Goal: Transaction & Acquisition: Purchase product/service

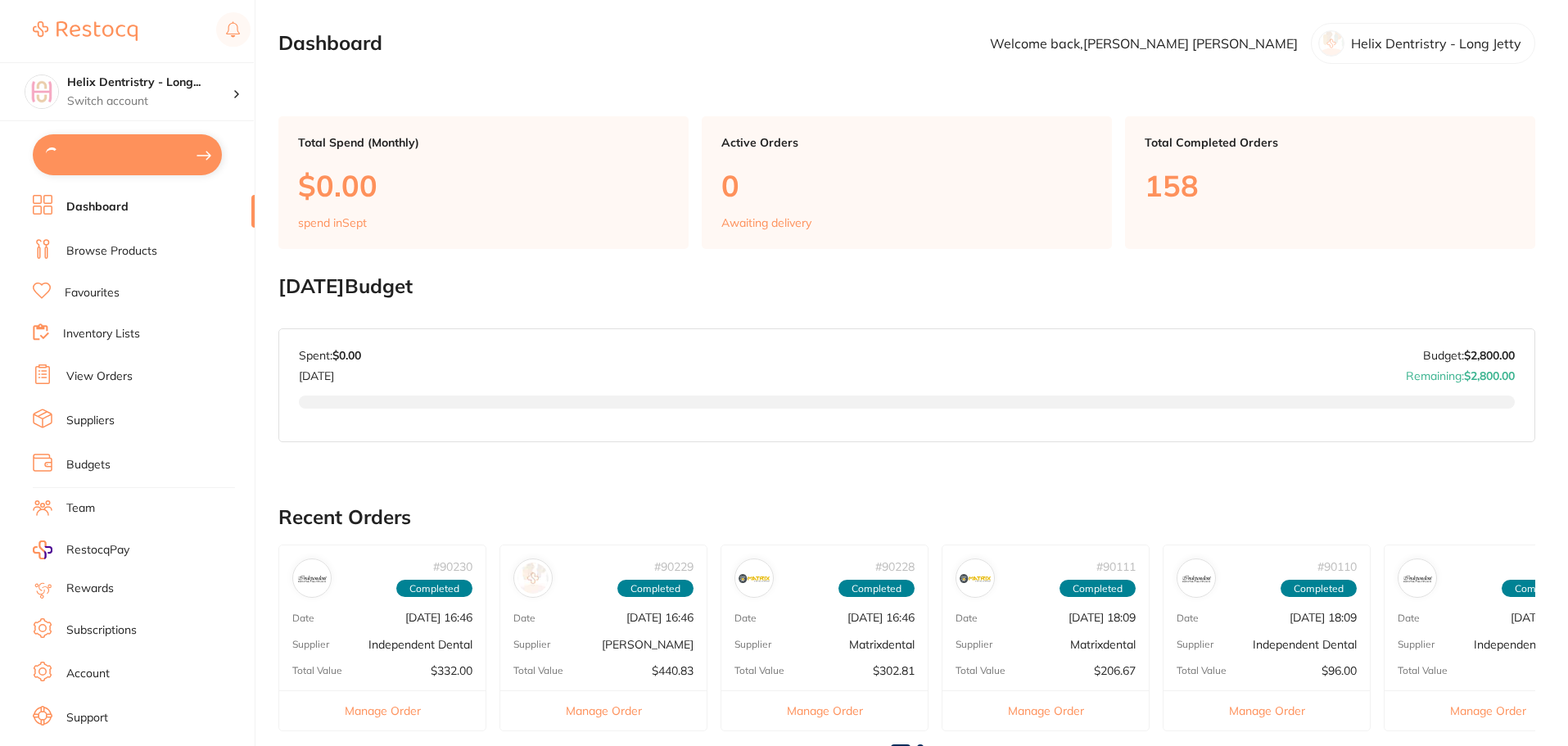
type input "8"
type input "2"
click at [124, 247] on link "Browse Products" at bounding box center [111, 250] width 91 height 17
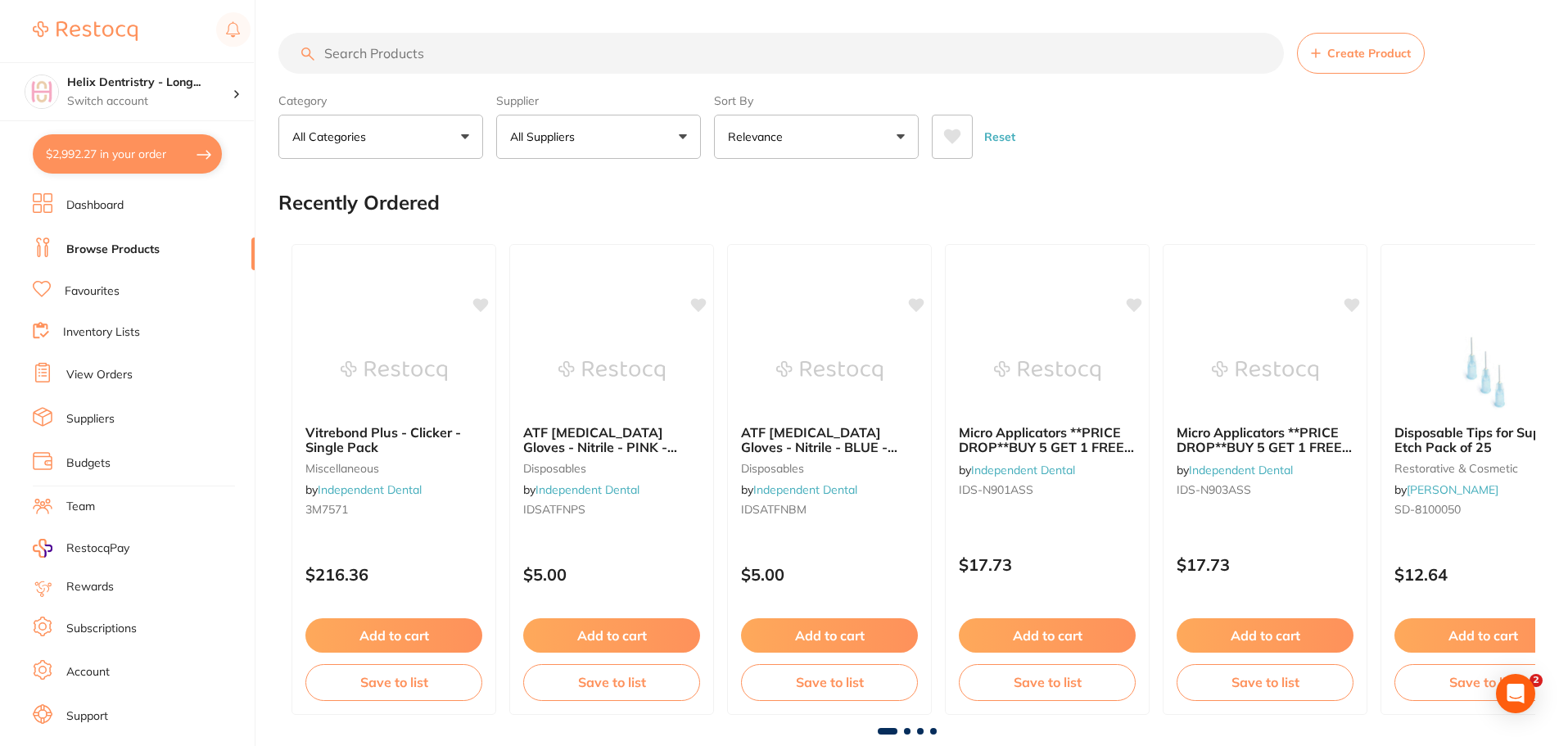
click at [448, 55] on input "search" at bounding box center [781, 53] width 1006 height 41
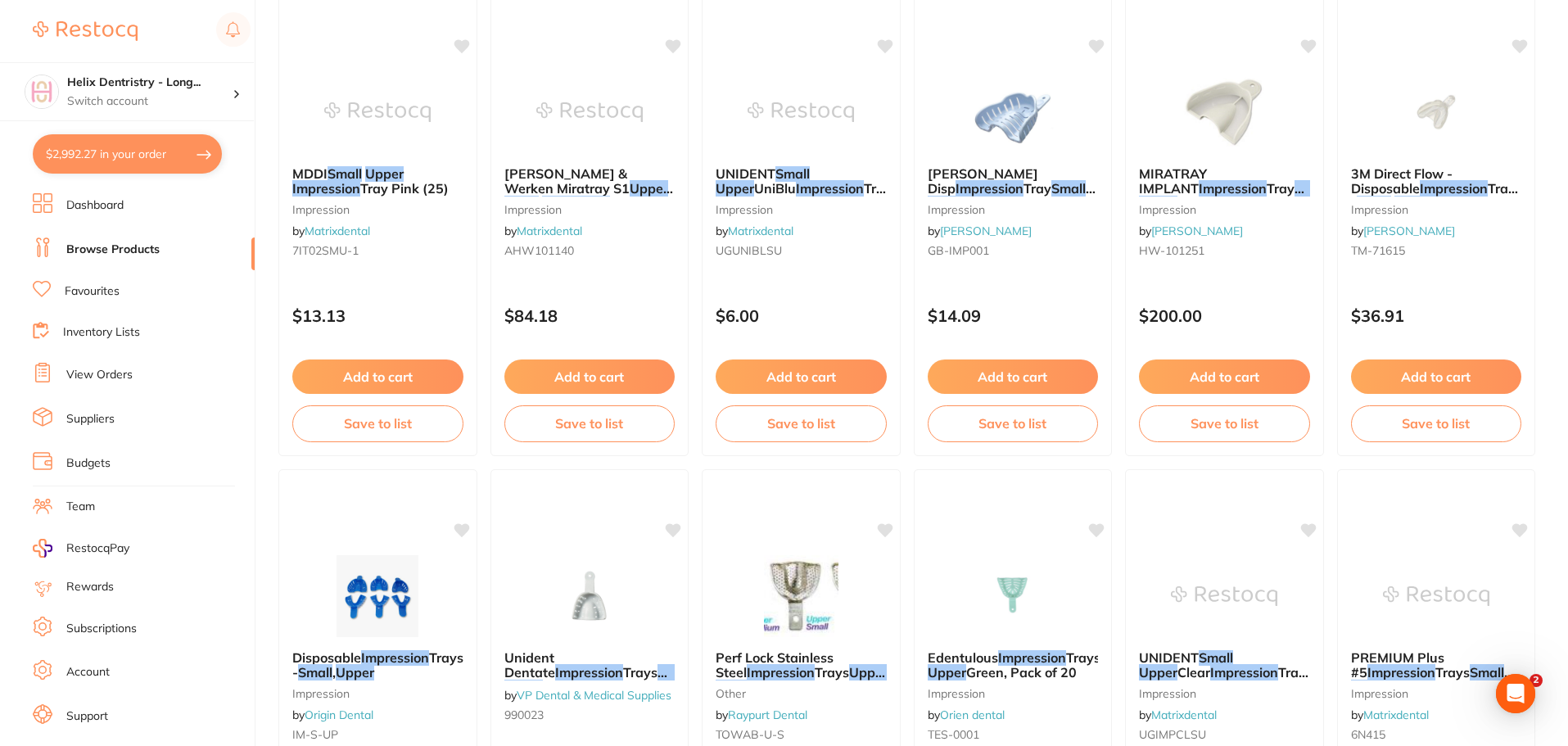
scroll to position [164, 0]
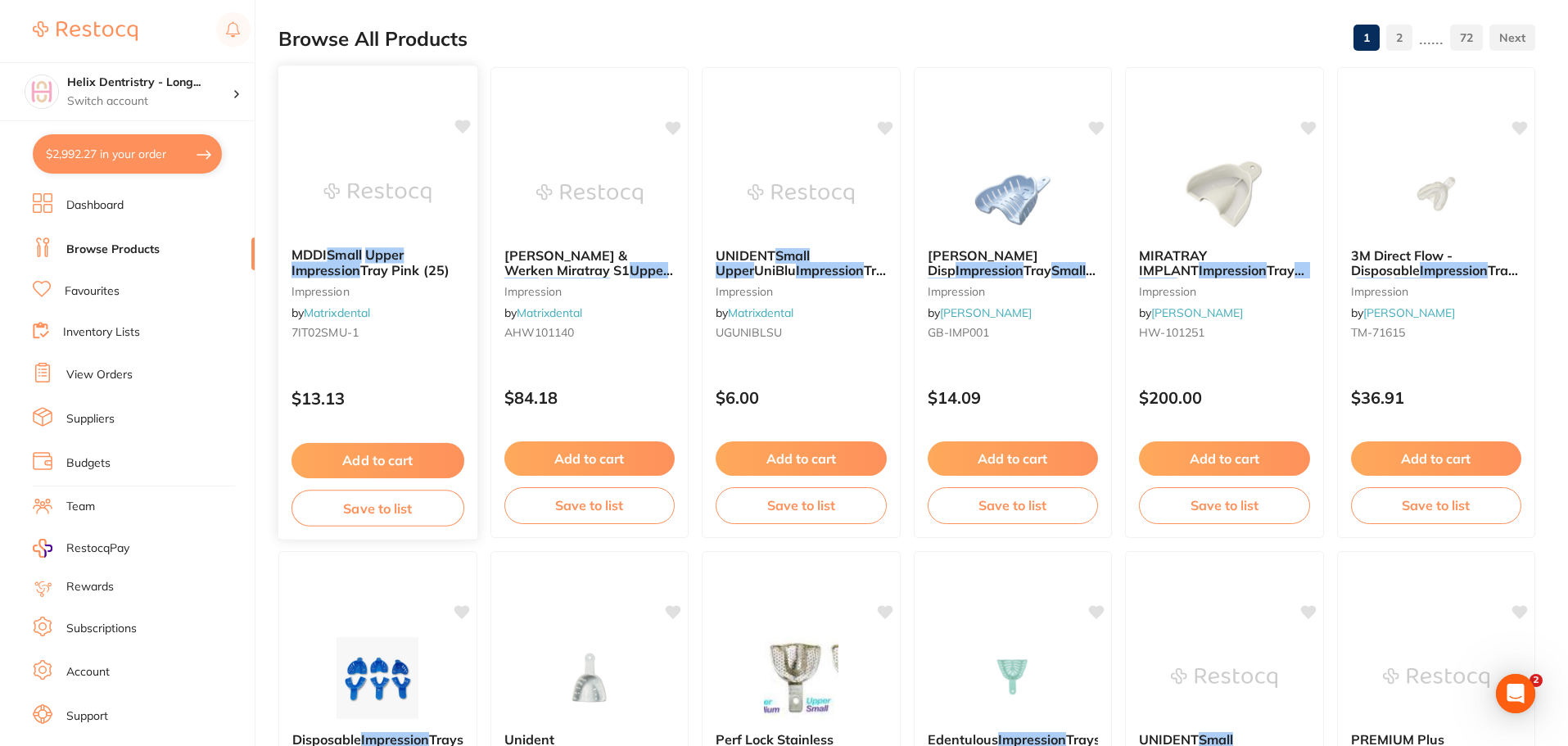
type input "upper small impression"
drag, startPoint x: 403, startPoint y: 181, endPoint x: 459, endPoint y: 255, distance: 92.8
click at [403, 181] on img at bounding box center [377, 194] width 107 height 82
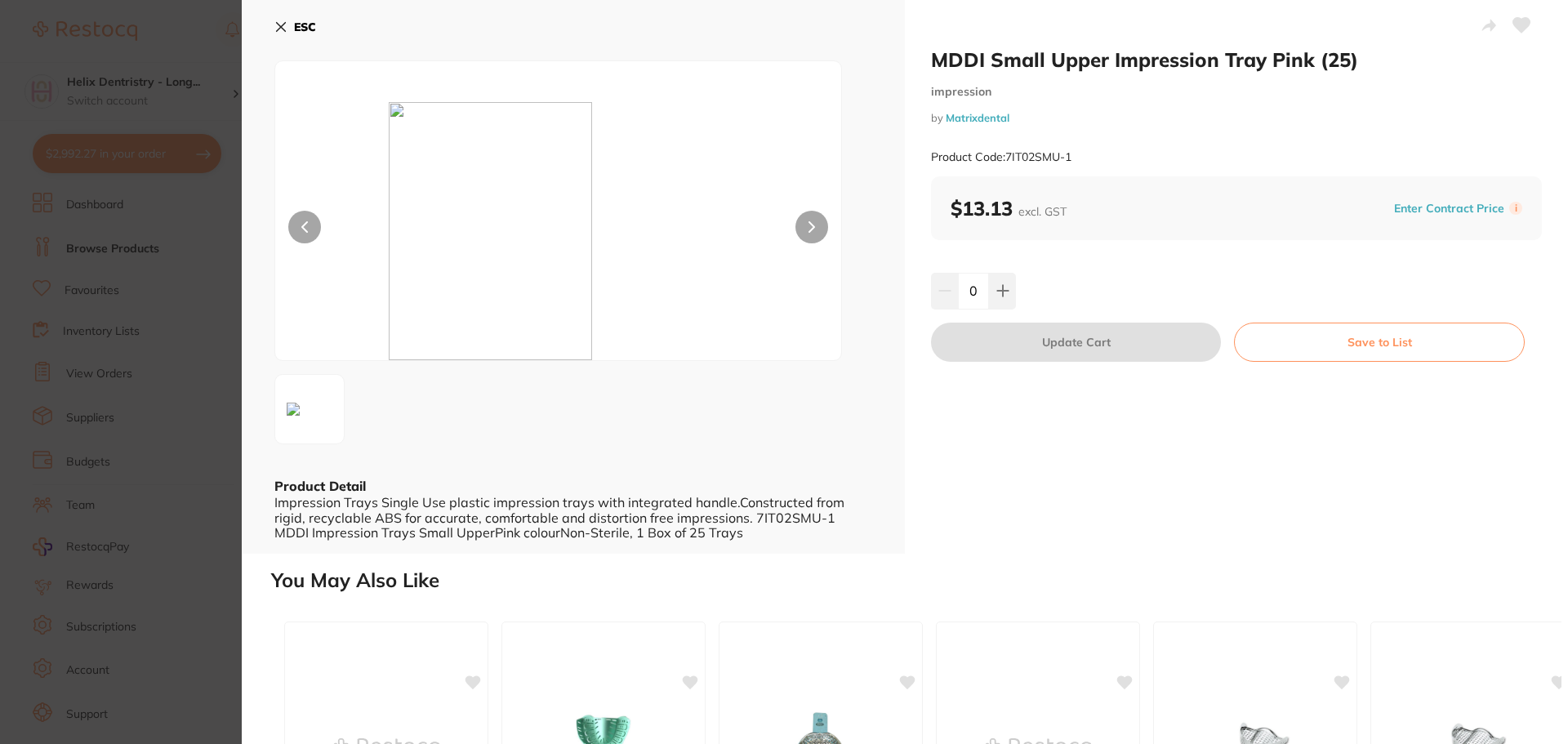
click at [148, 97] on section "MDDI Small Upper Impression Tray Pink (25) impression by Matrixdental Product C…" at bounding box center [784, 372] width 1568 height 744
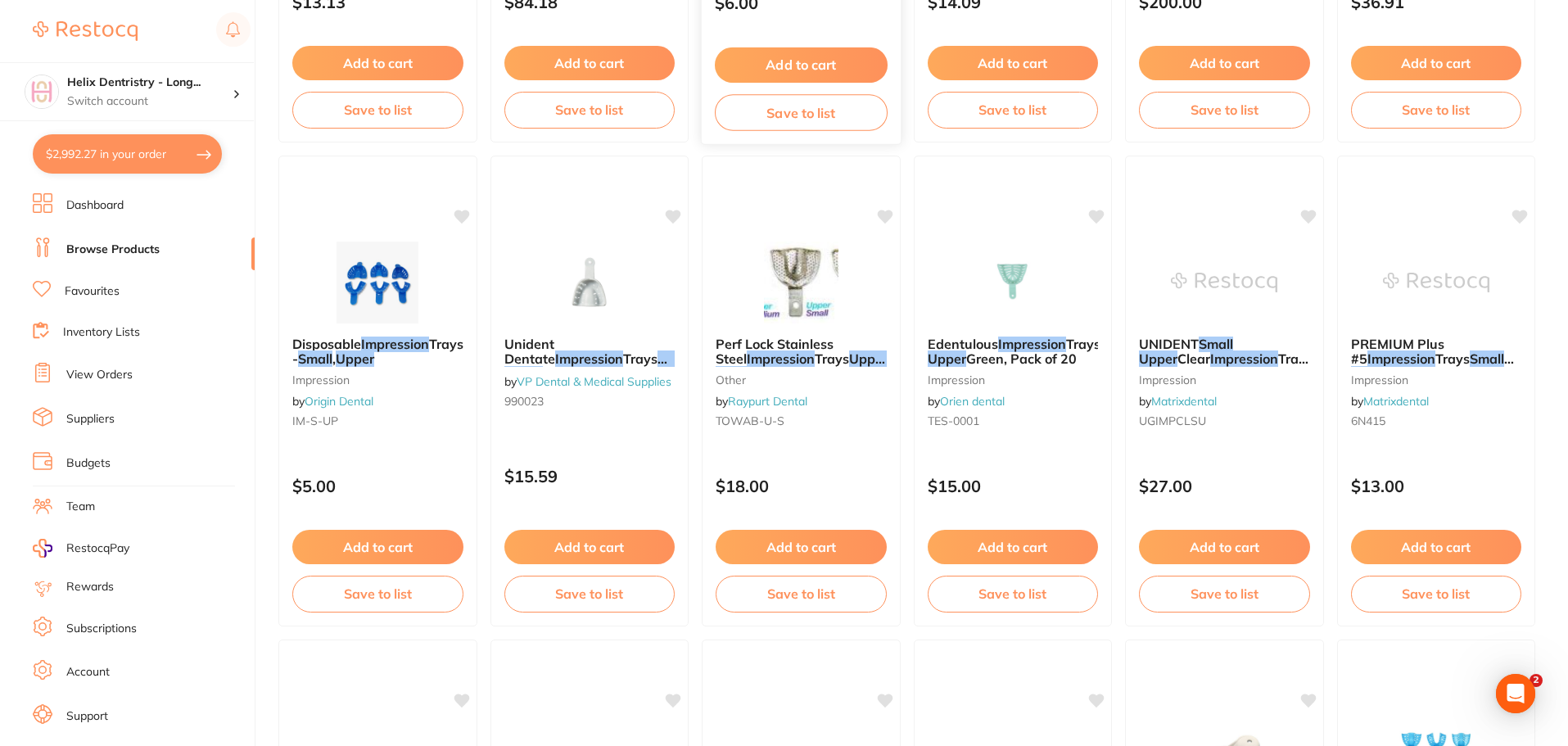
scroll to position [573, 0]
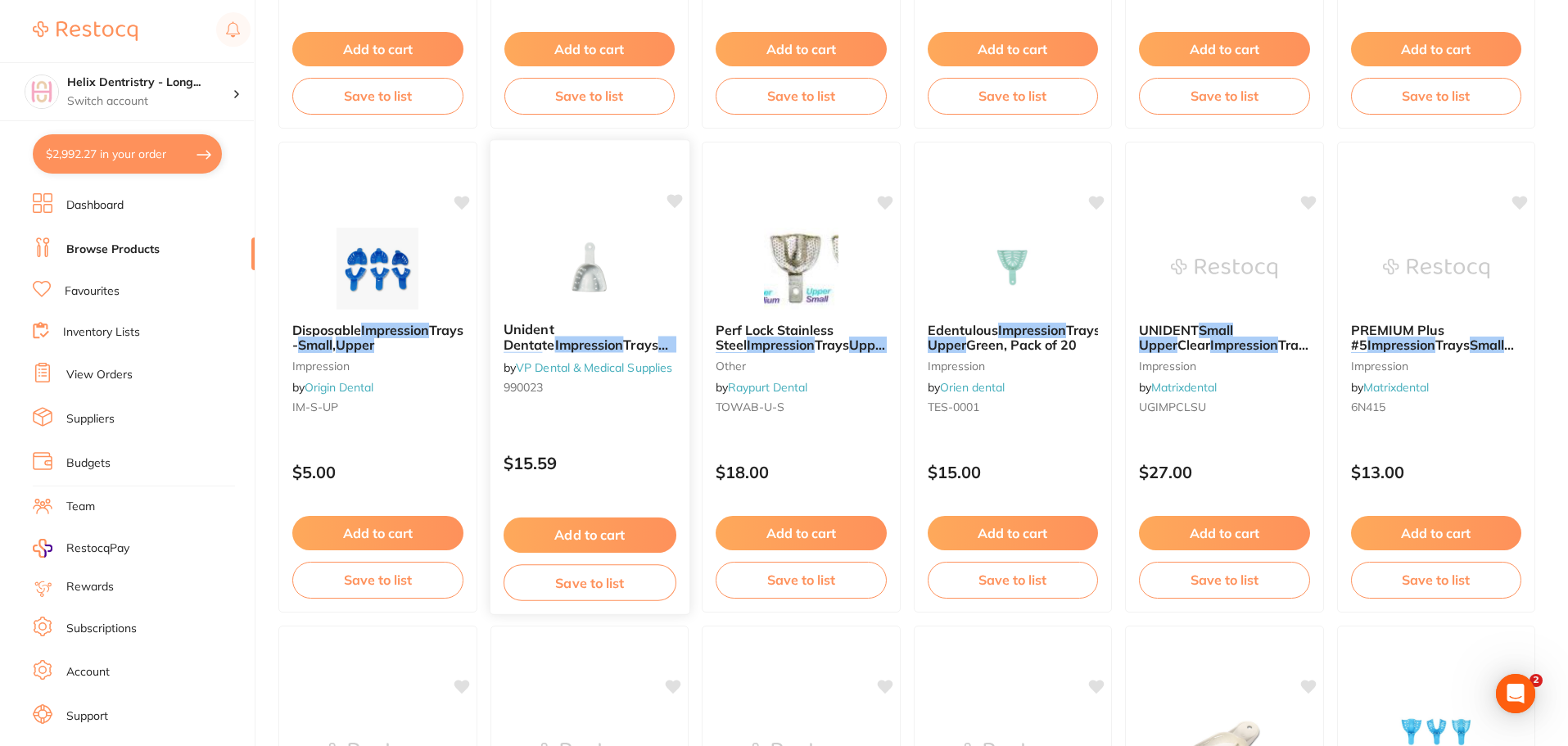
click at [596, 412] on div "Unident Dentate Impression Trays Small Upper Pack Of 12 by VP Dental & Medical …" at bounding box center [589, 361] width 199 height 106
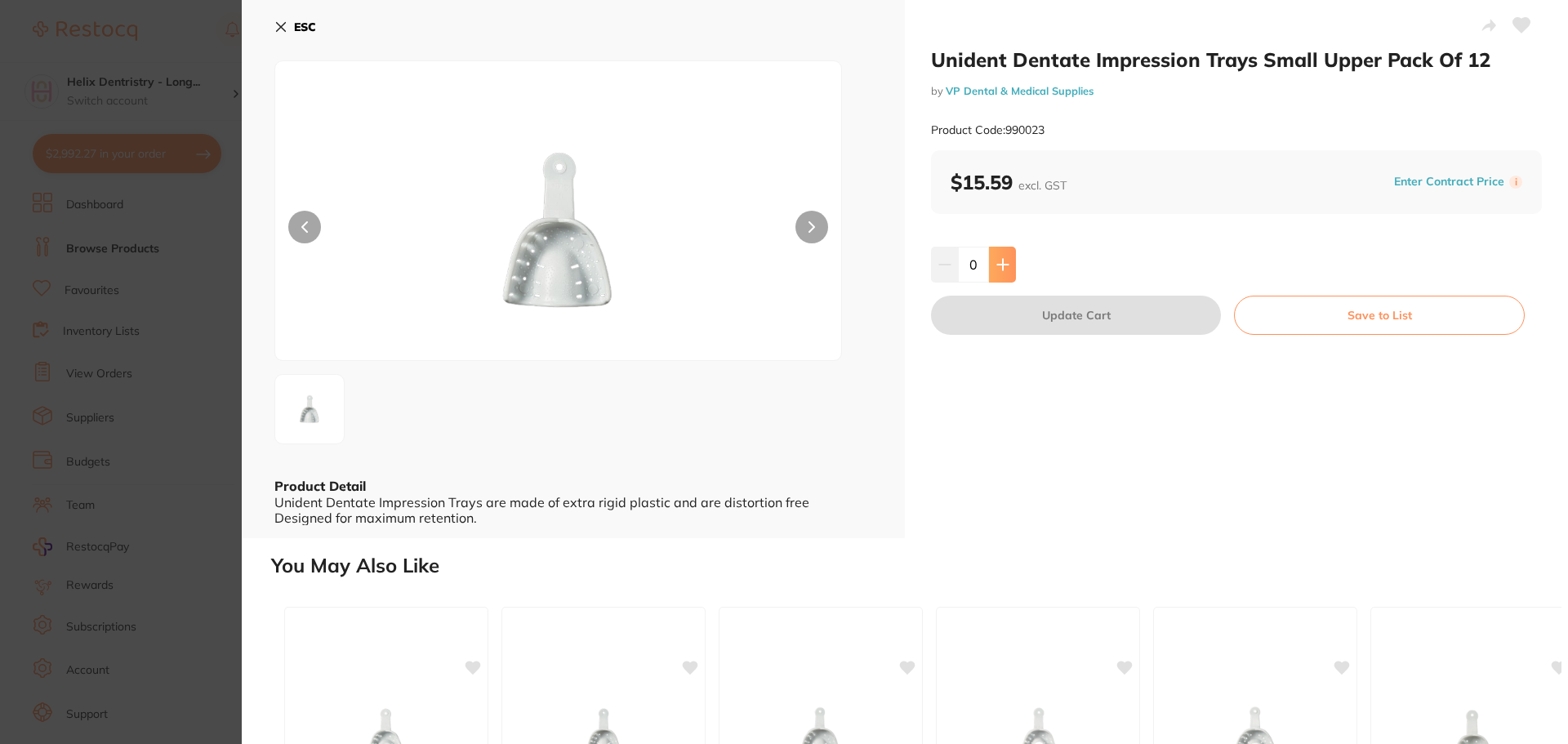
click at [997, 259] on icon at bounding box center [1003, 265] width 13 height 13
type input "1"
click at [1020, 314] on button "Update Cart" at bounding box center [1075, 315] width 290 height 39
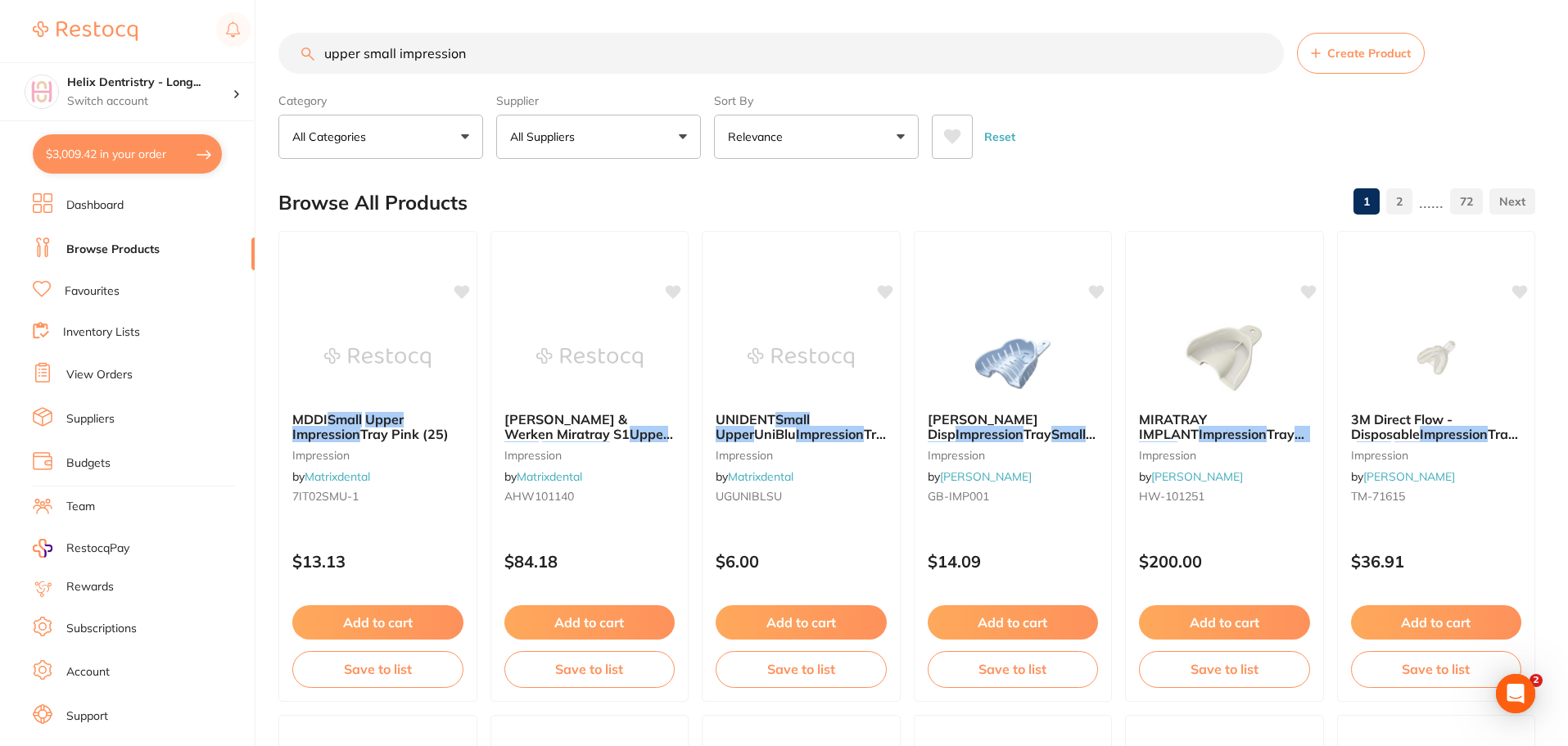
click at [360, 58] on input "upper small impression" at bounding box center [781, 53] width 1006 height 41
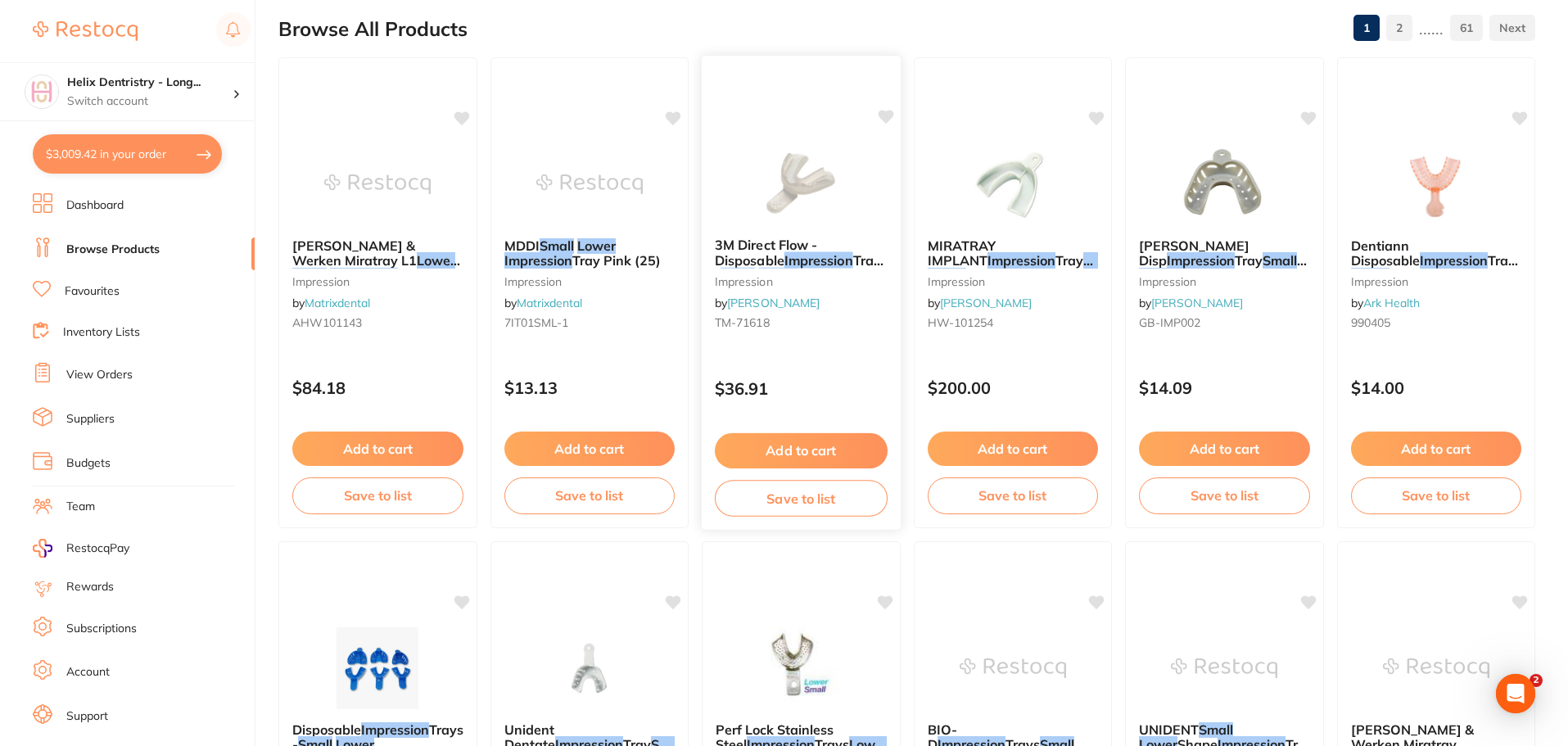
scroll to position [245, 0]
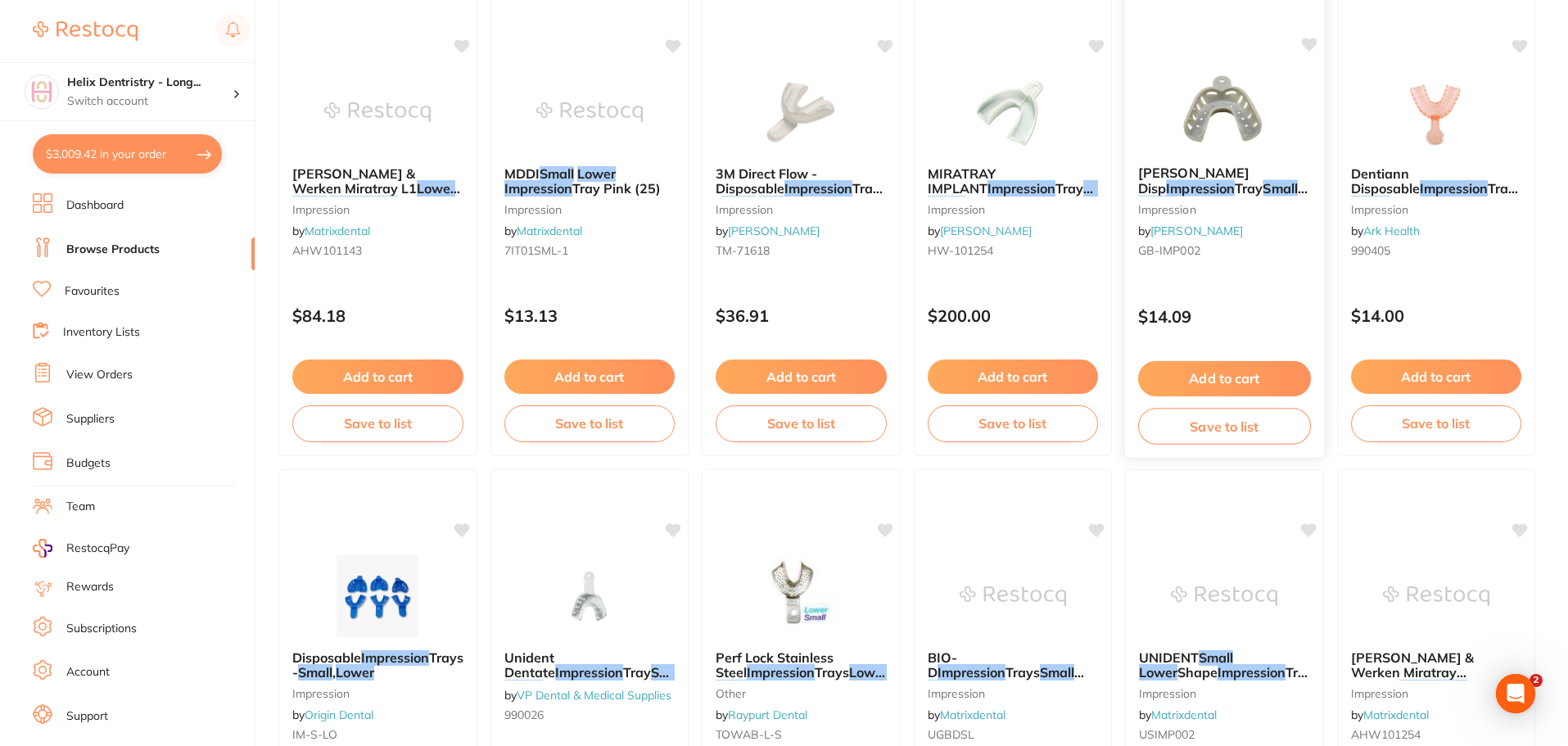
type input "lower small impression"
click at [1235, 177] on span "[PERSON_NAME] Disp" at bounding box center [1194, 180] width 111 height 32
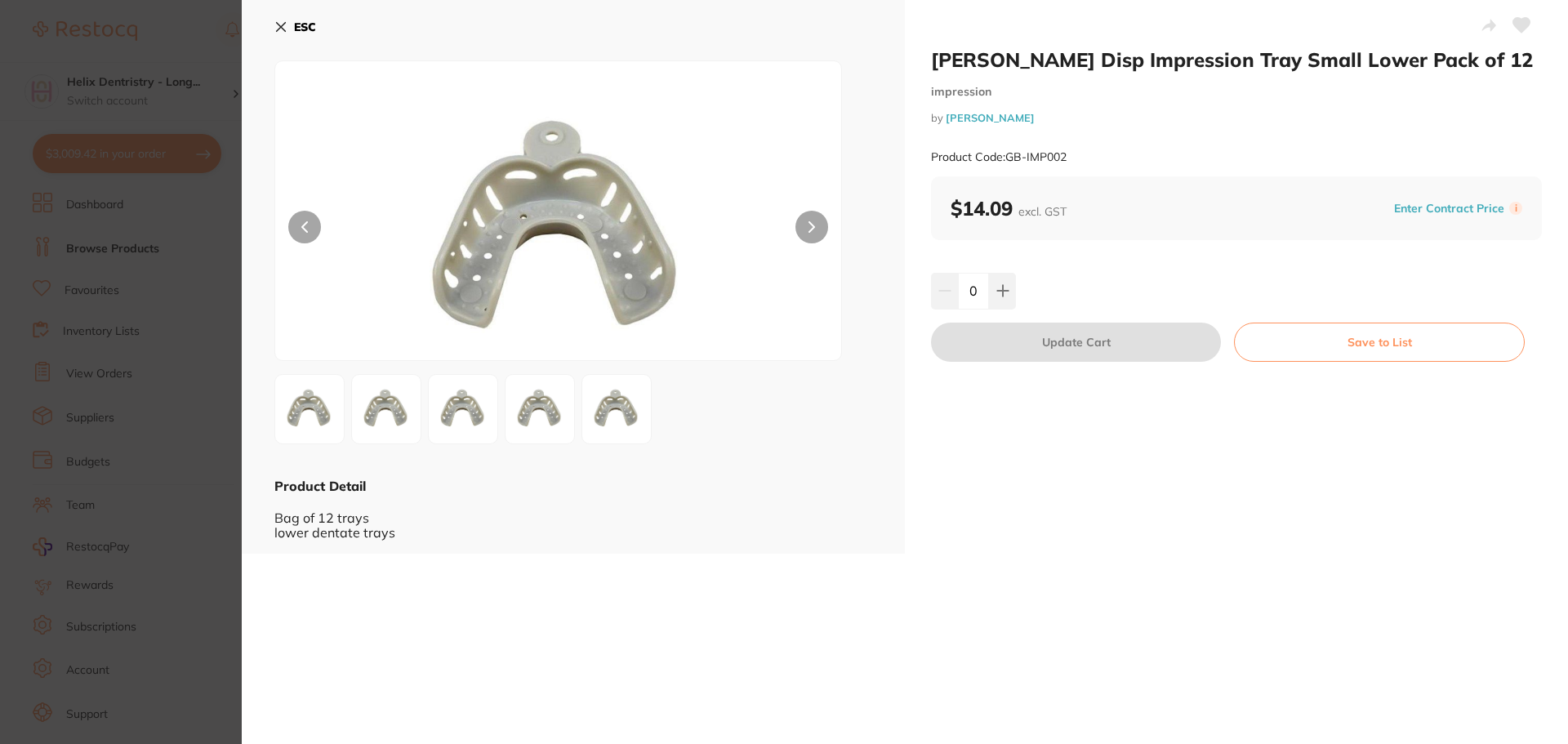
click at [149, 320] on section "[PERSON_NAME] Disp Impression Tray Small Lower Pack of 12 impression by [PERSON…" at bounding box center [784, 372] width 1568 height 744
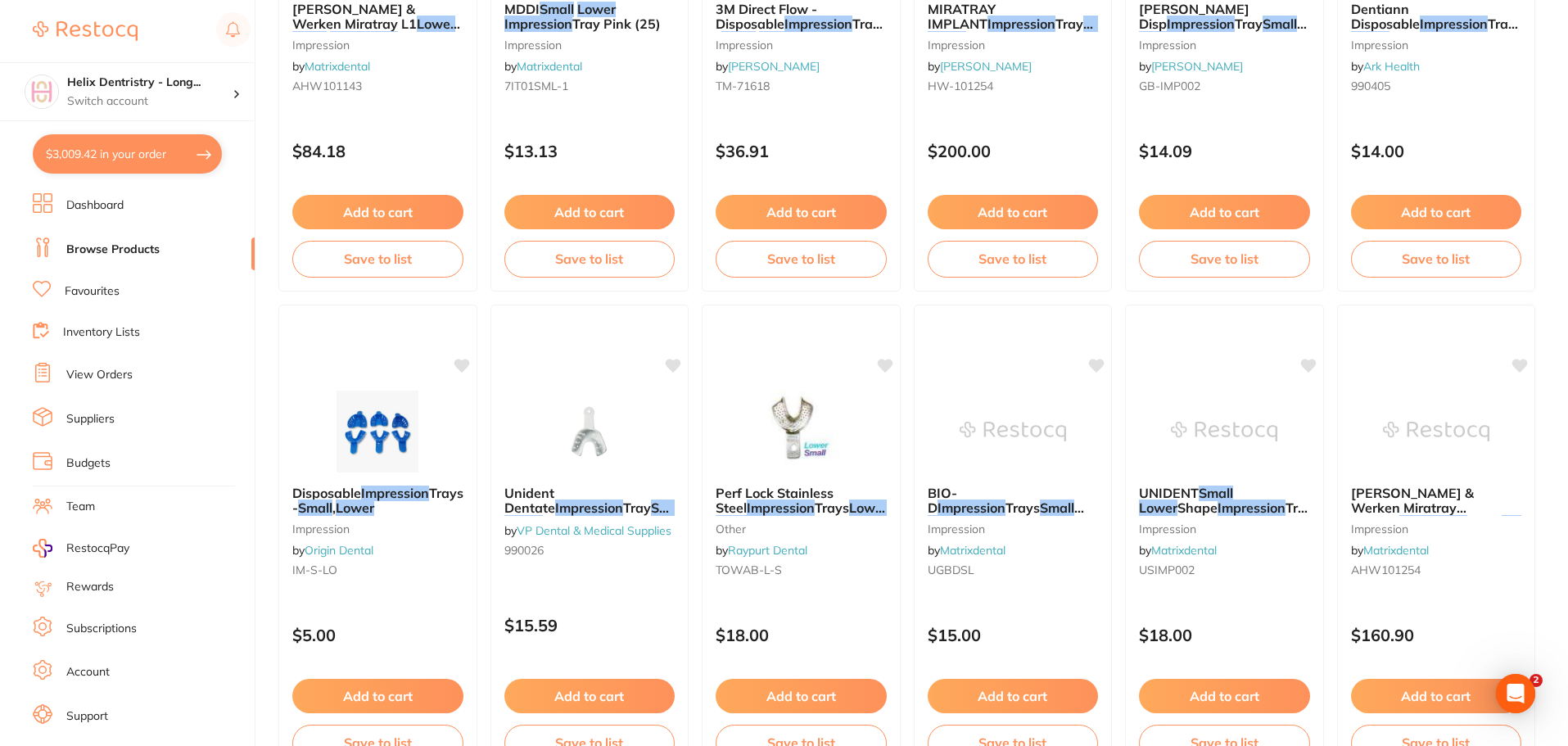
scroll to position [491, 0]
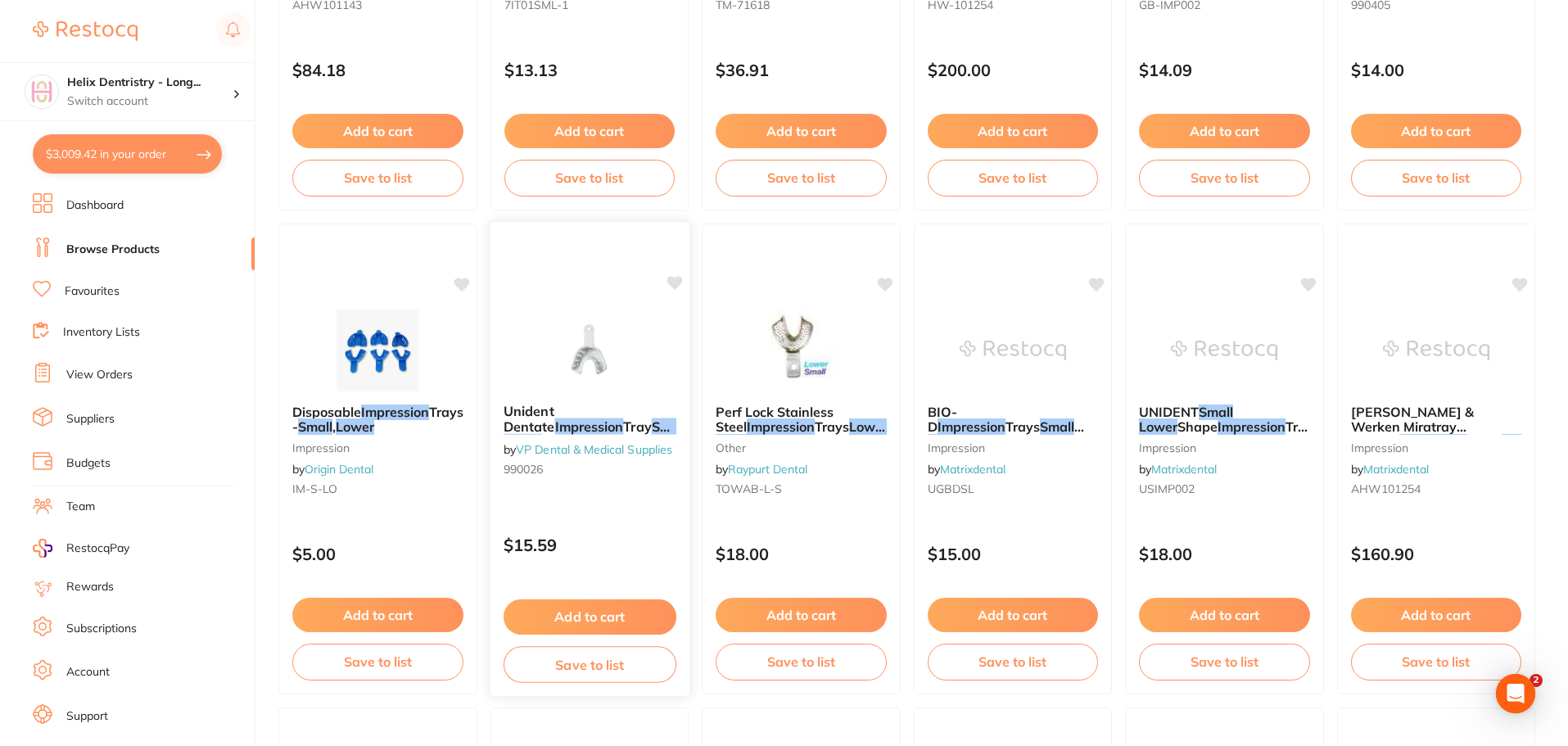
click at [584, 401] on div "Unident Dentate Impression Tray Small Lower Pack Of 12 by VP Dental & Medical S…" at bounding box center [589, 444] width 199 height 106
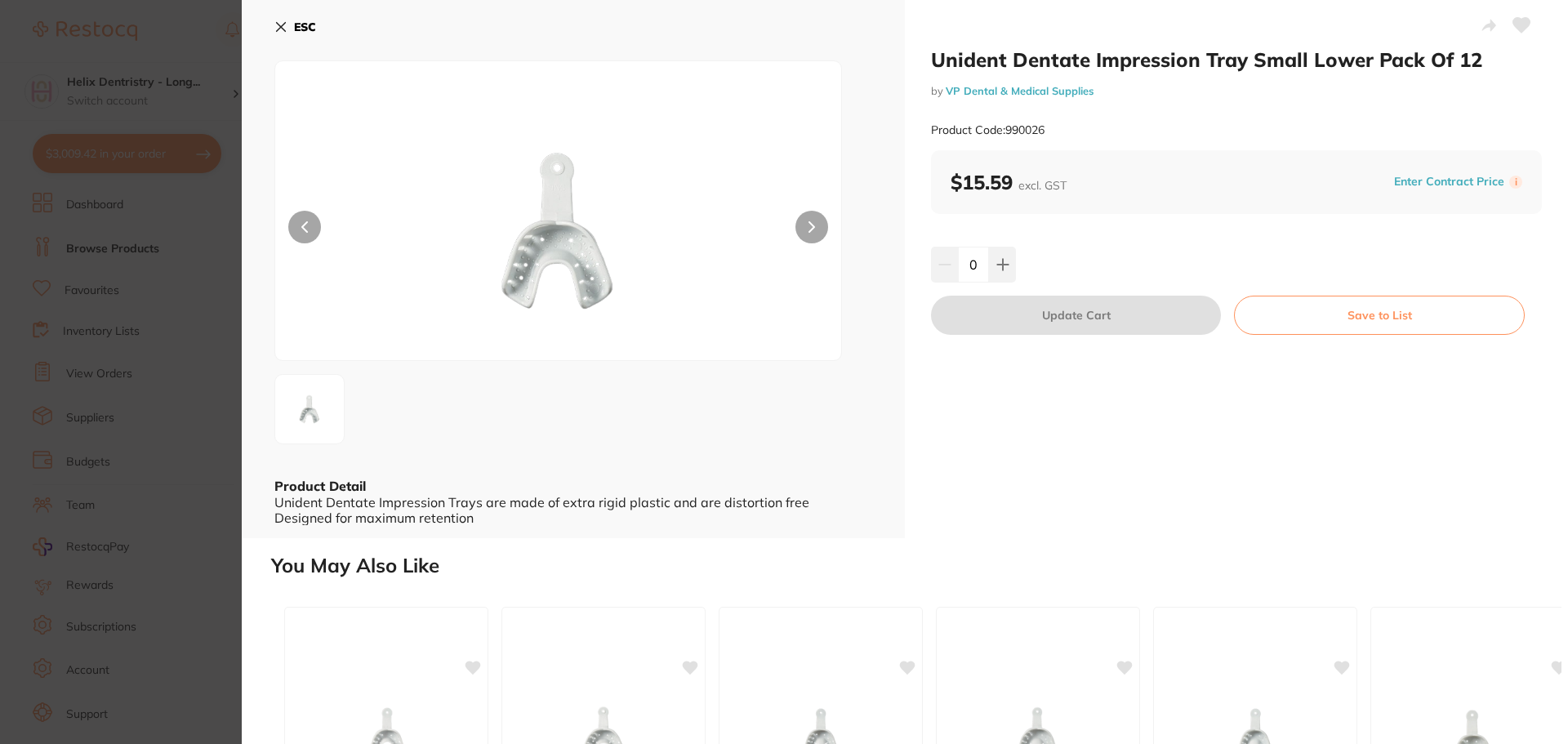
click at [156, 276] on section "Unident Dentate Impression Tray Small Lower Pack Of 12 by VP Dental & Medical S…" at bounding box center [784, 372] width 1568 height 744
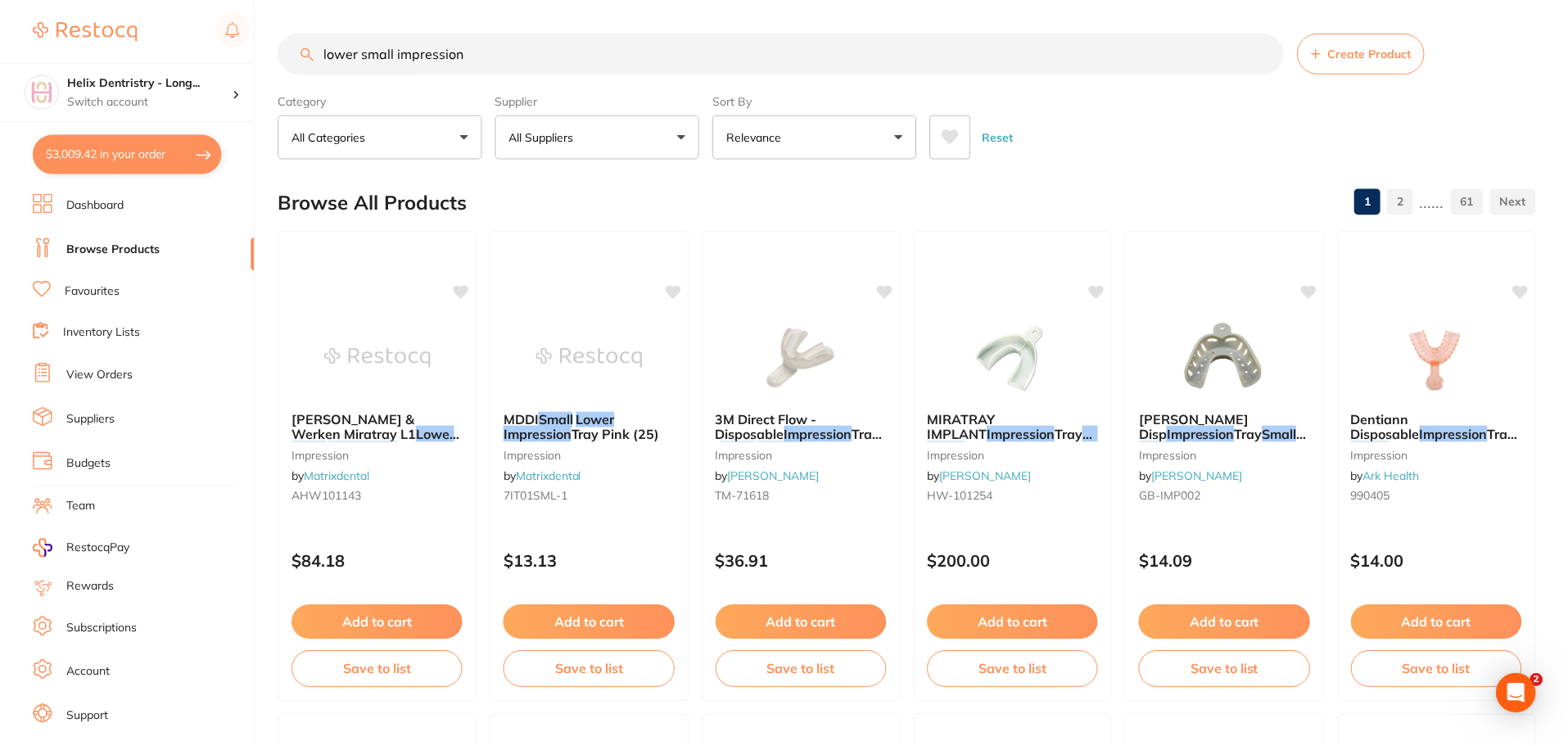
scroll to position [491, 0]
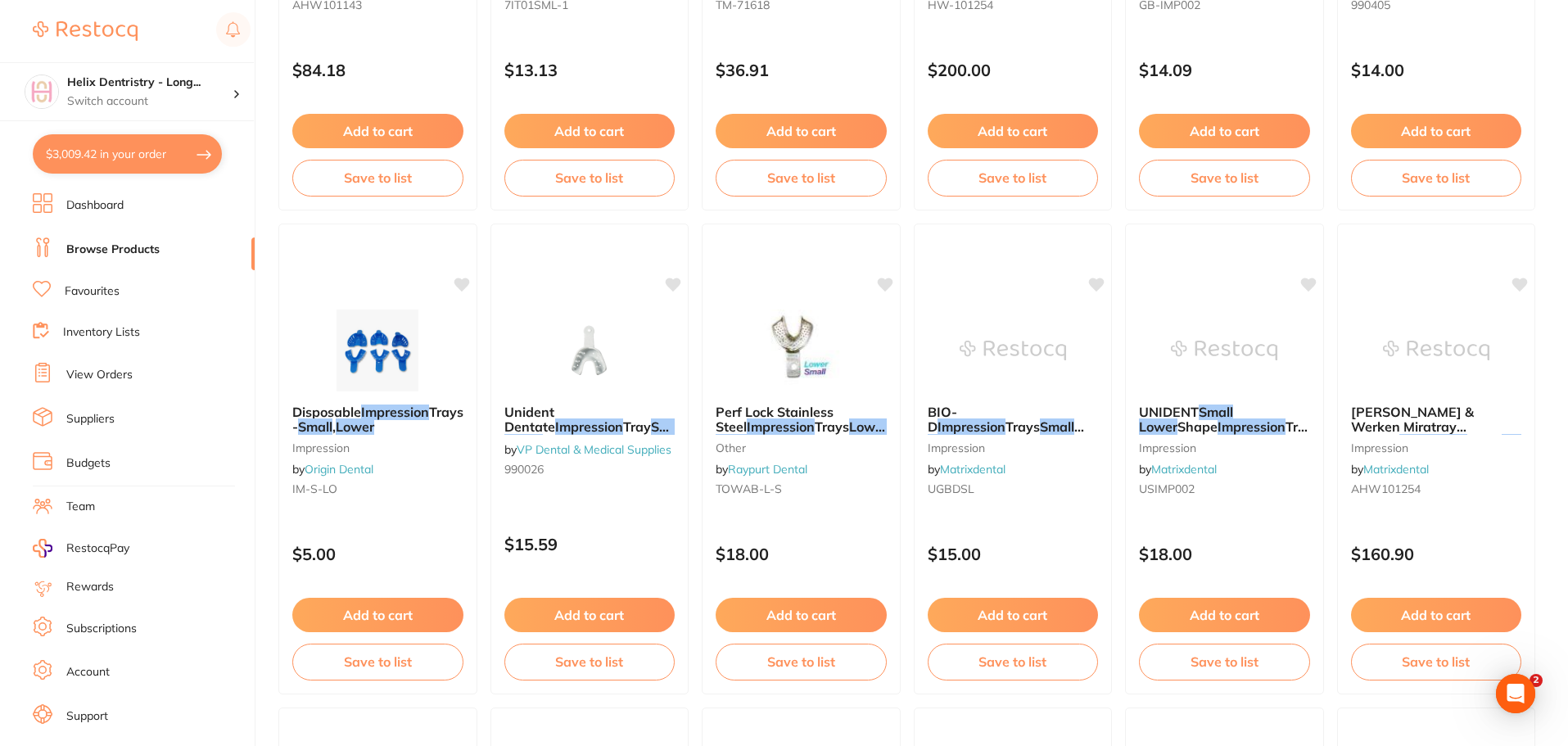
click at [146, 128] on section "Helix Dentristry - Long... Switch account Helix Dentistry - [PERSON_NAME] Dentr…" at bounding box center [127, 373] width 255 height 746
click at [156, 164] on button "$3,009.42 in your order" at bounding box center [127, 154] width 189 height 39
checkbox input "true"
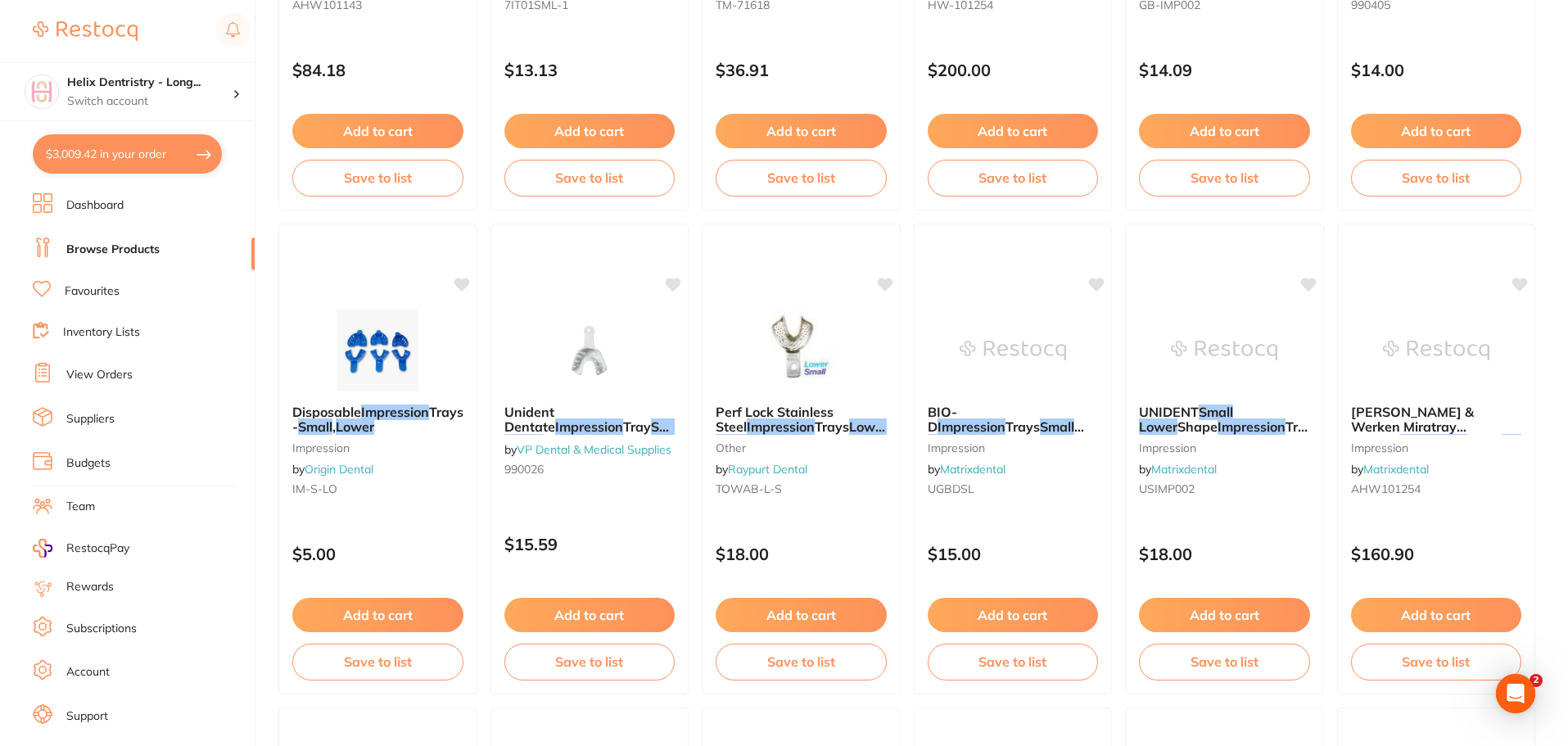
checkbox input "true"
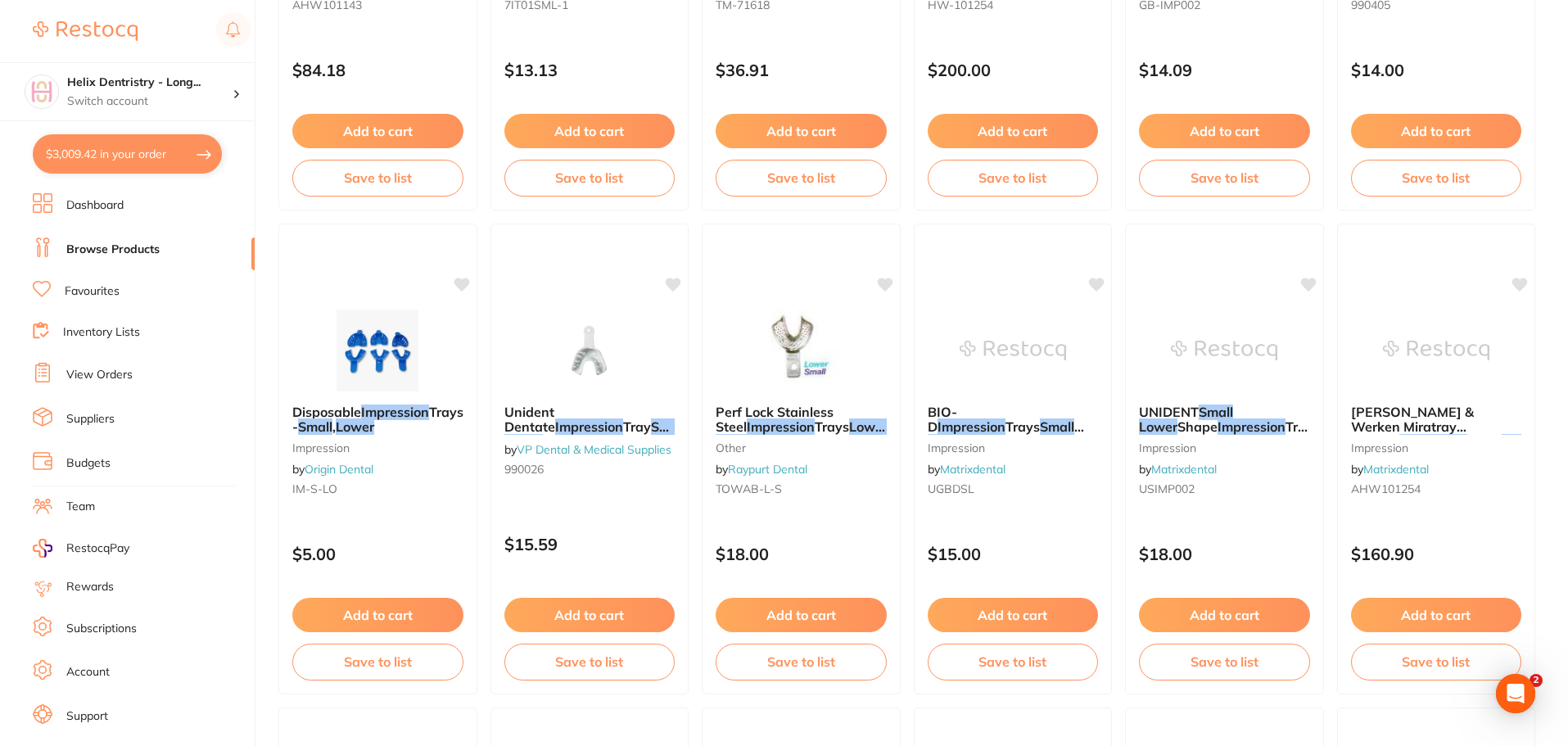
checkbox input "true"
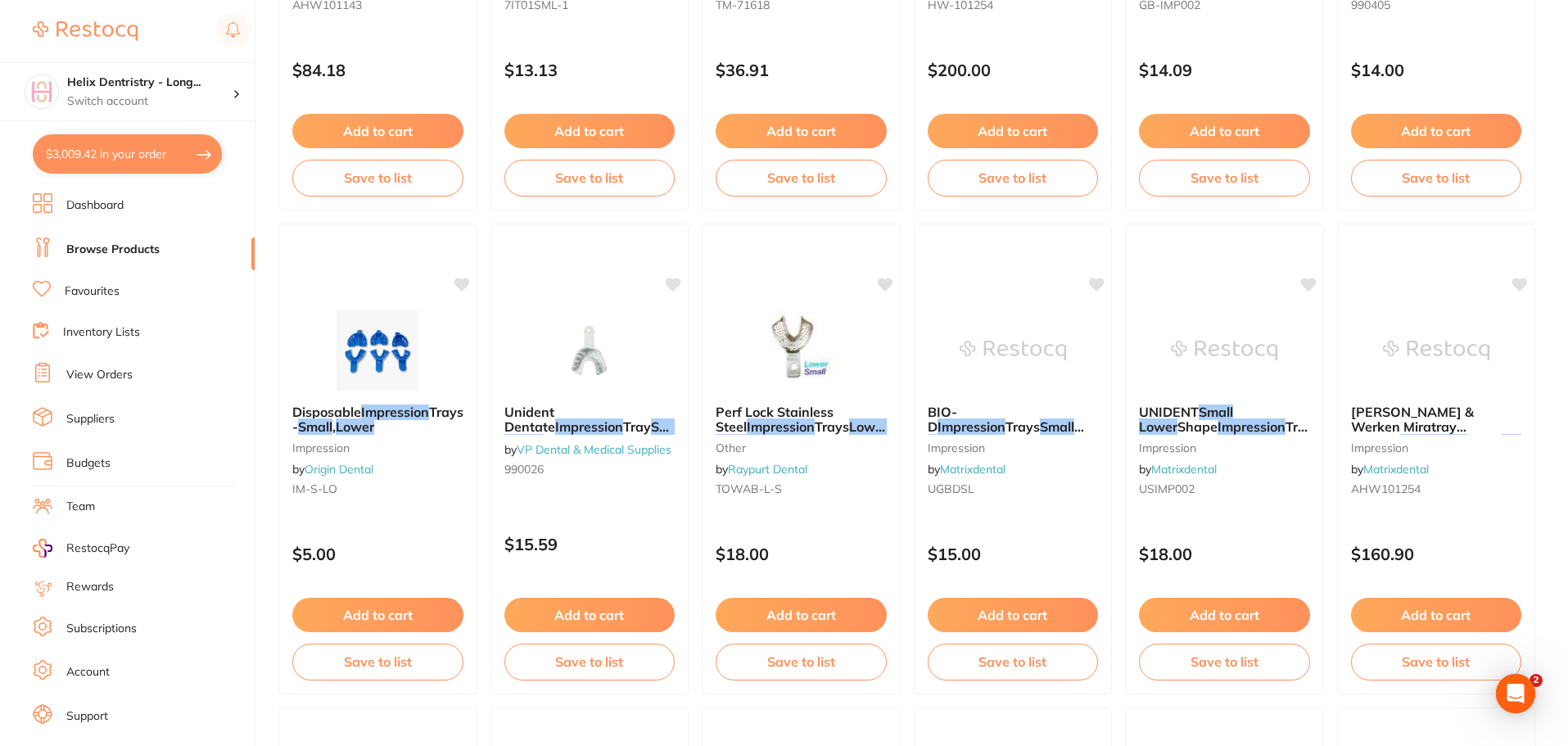
checkbox input "true"
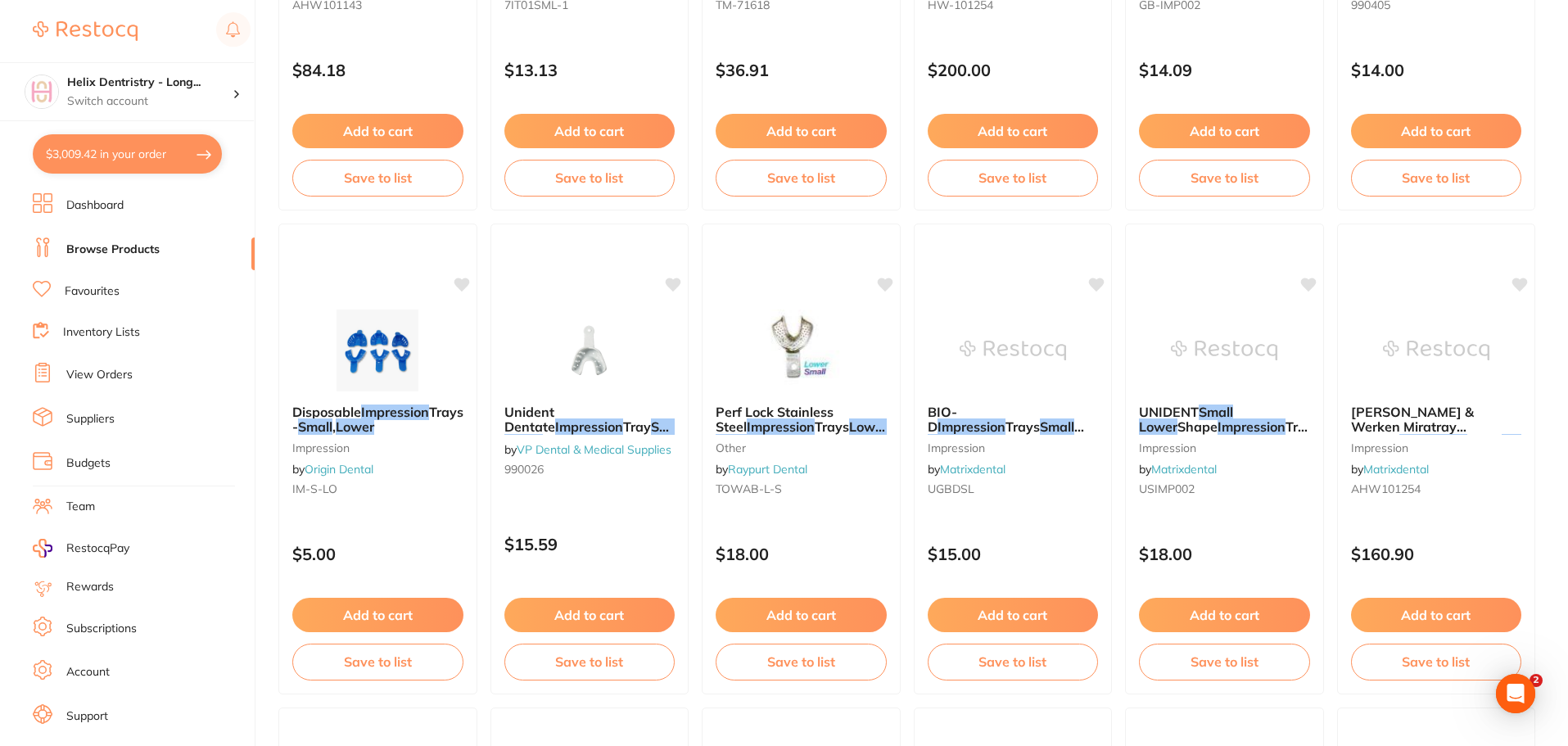
checkbox input "true"
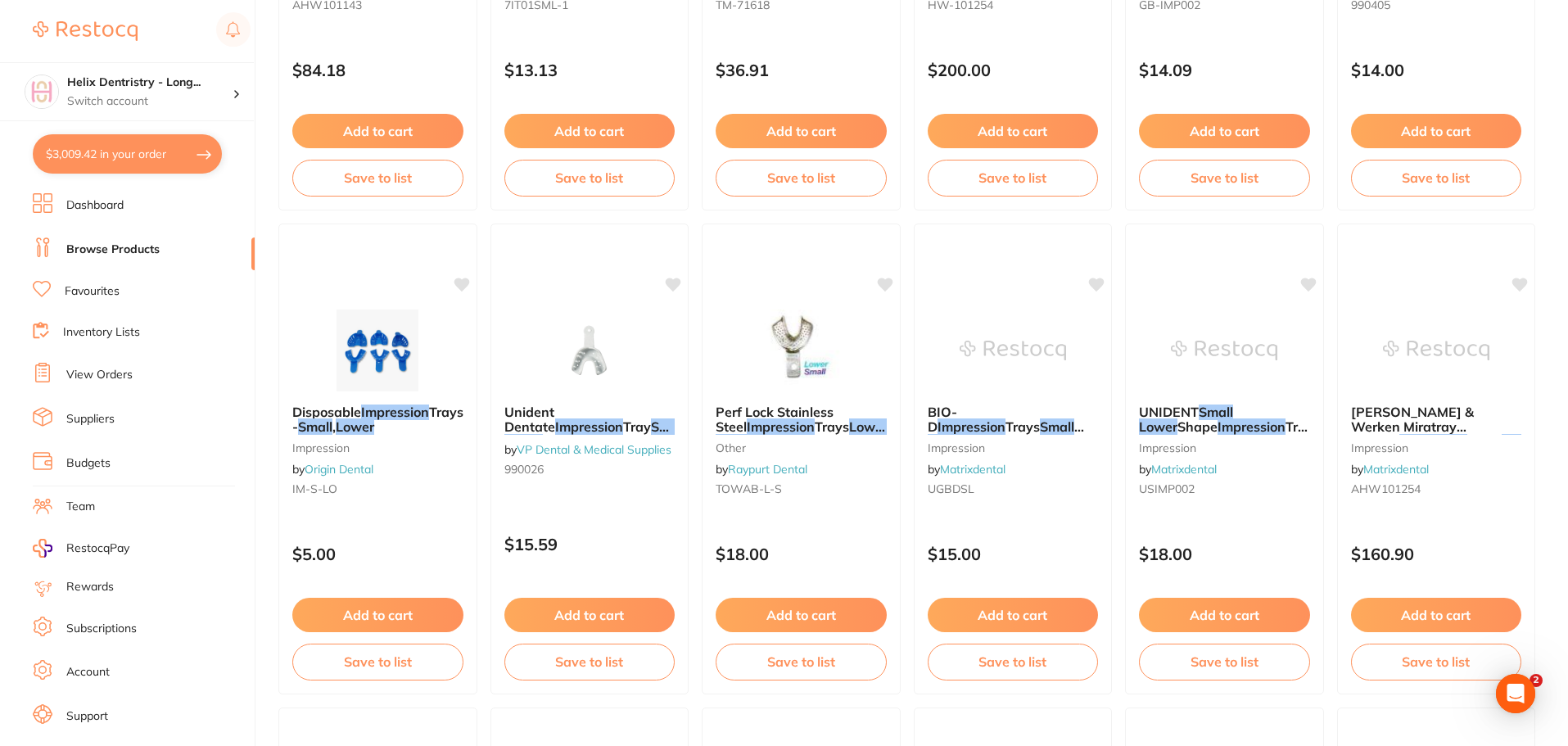
checkbox input "true"
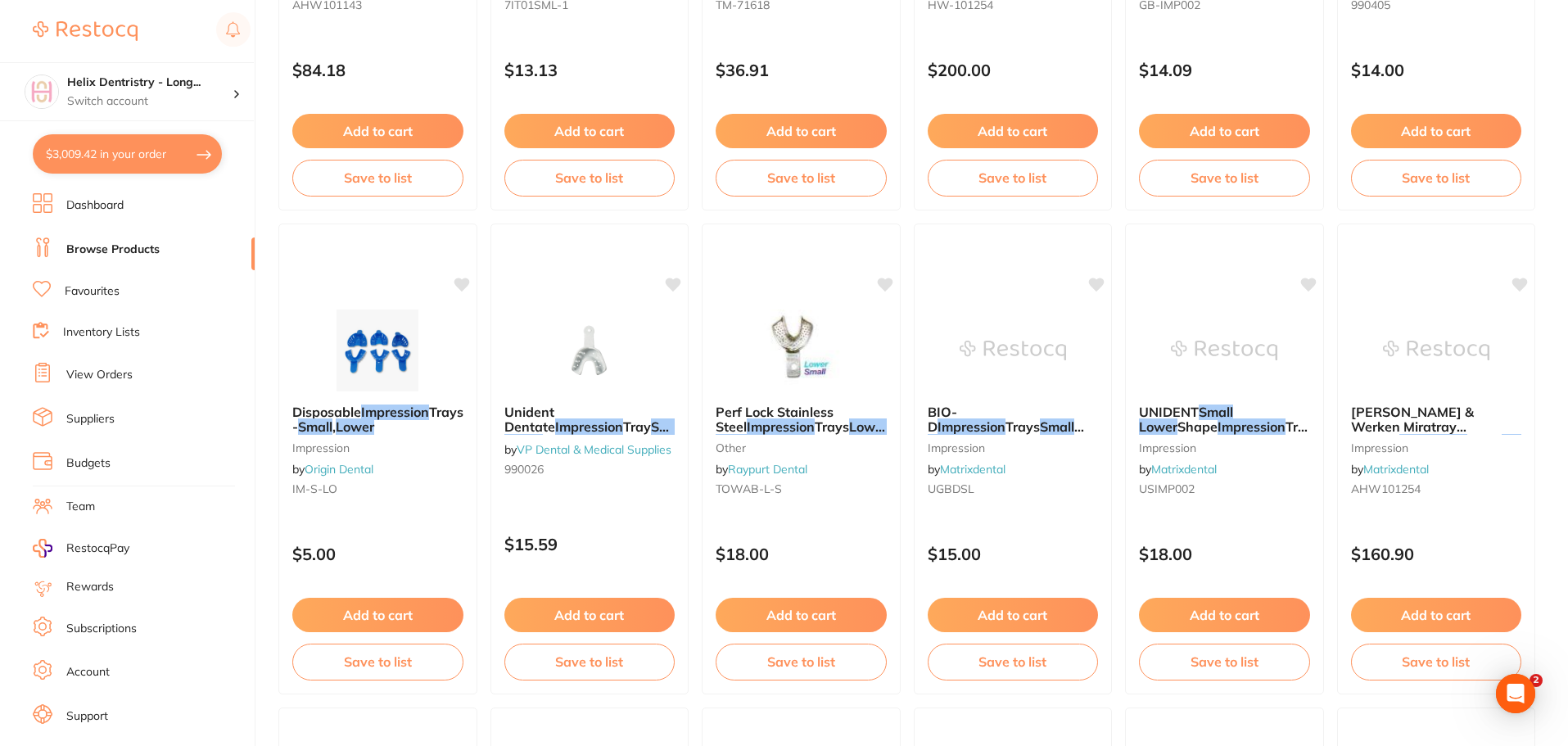
checkbox input "true"
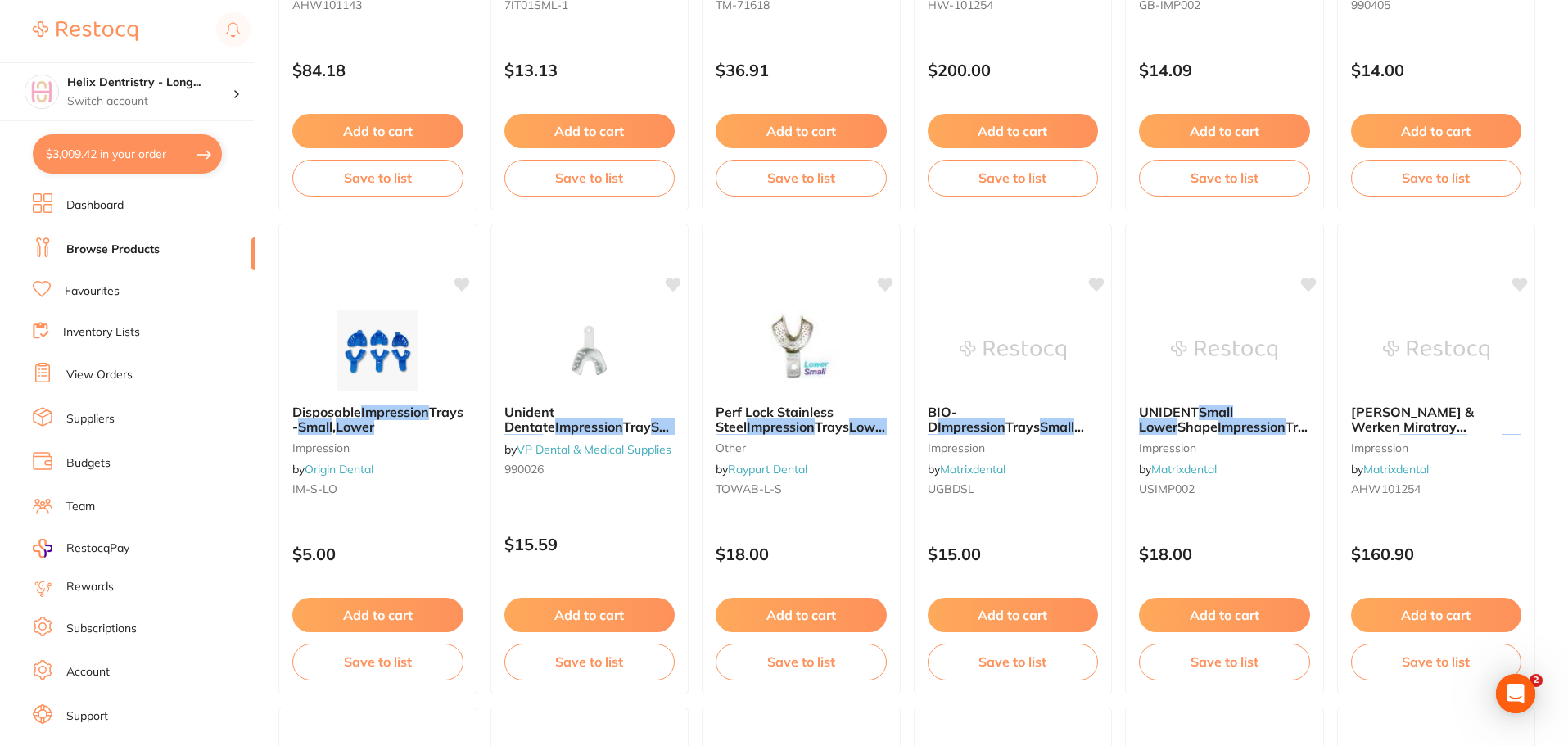
checkbox input "true"
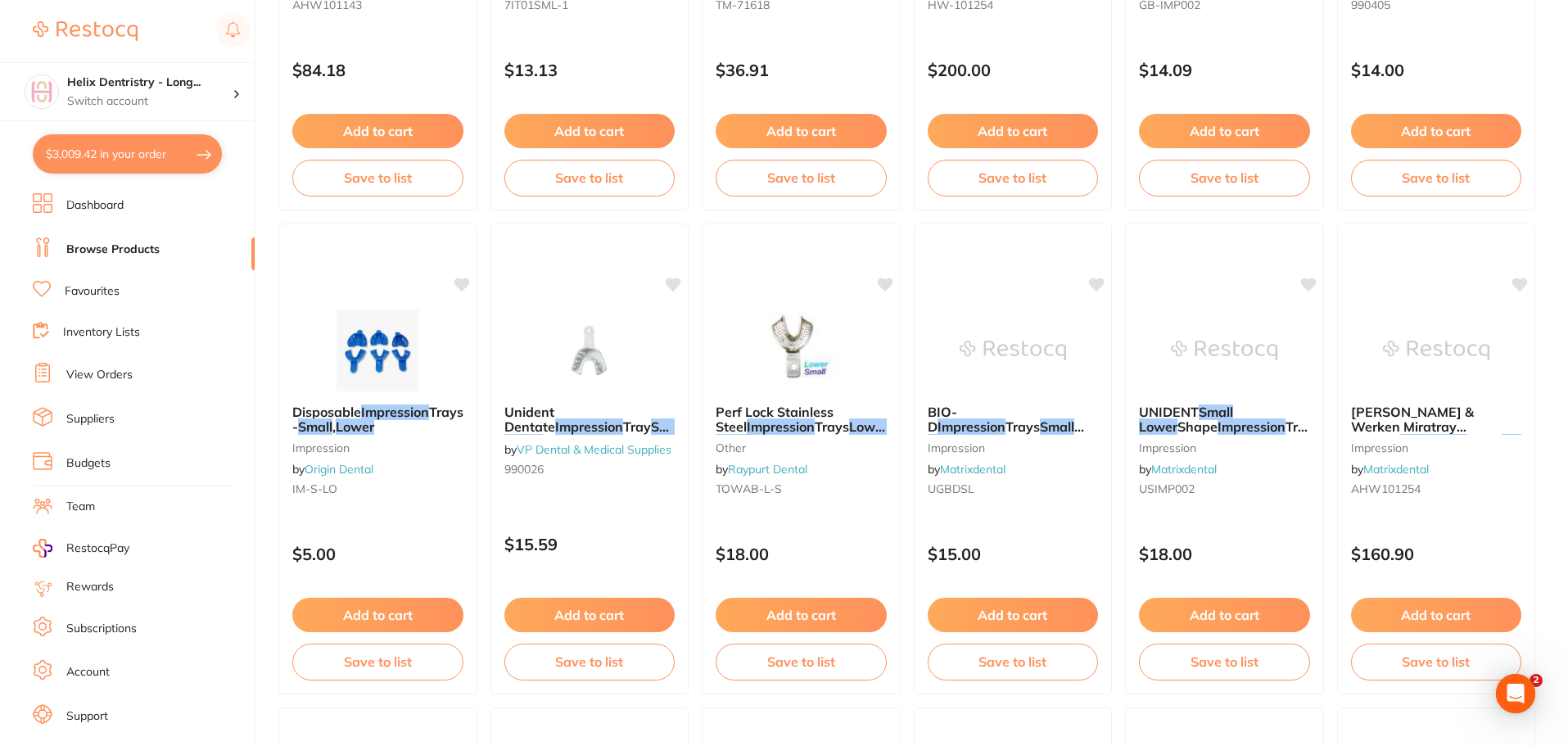
checkbox input "true"
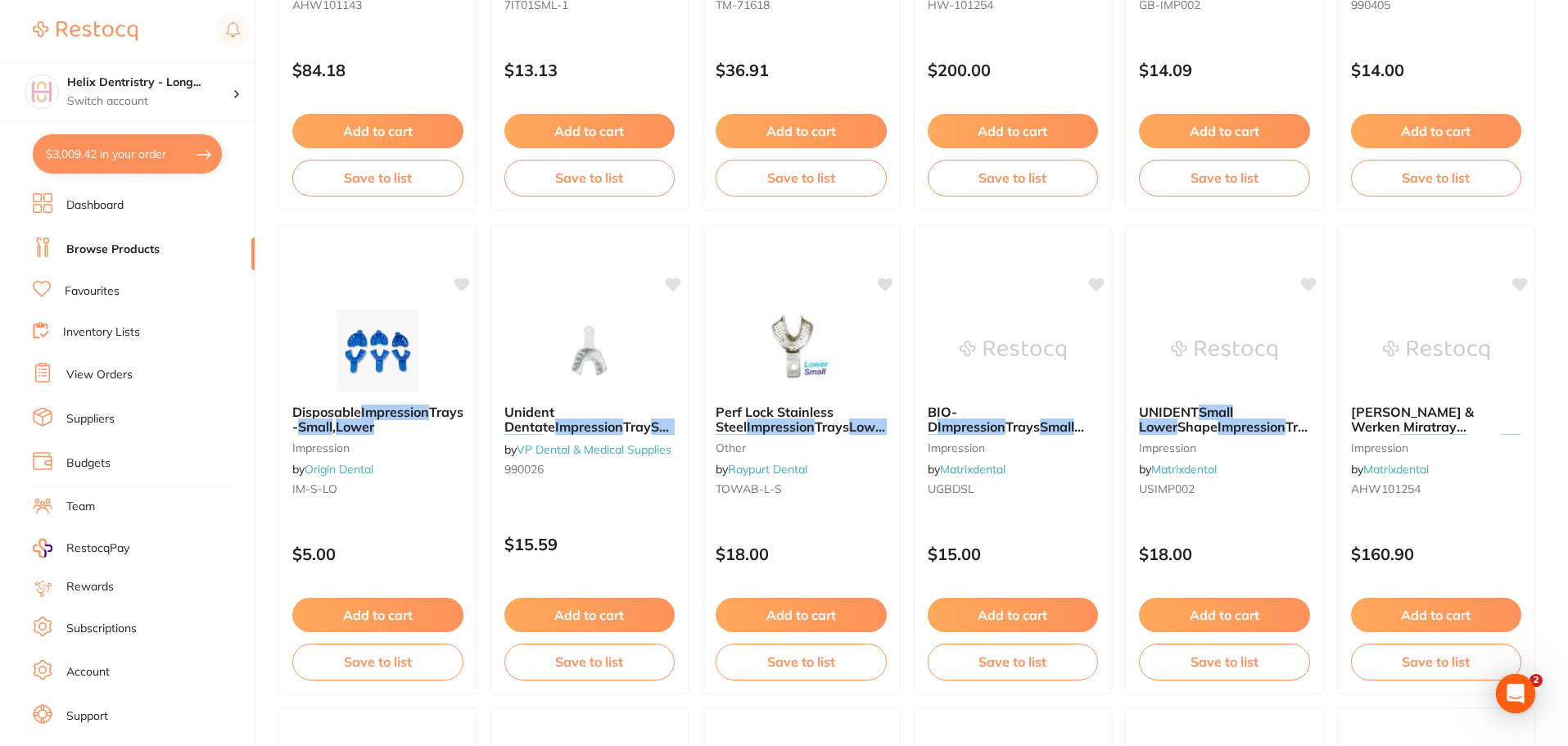
checkbox input "true"
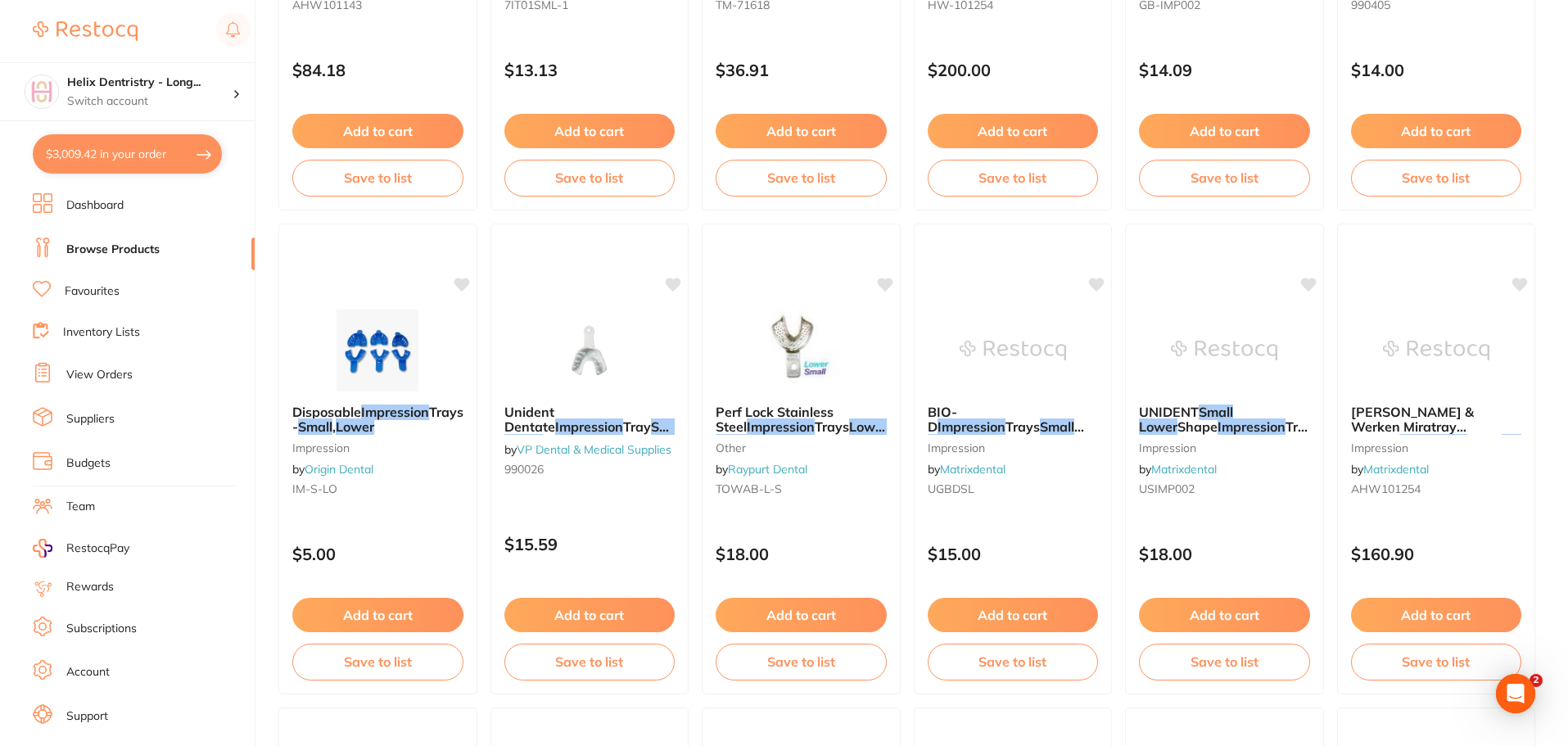
checkbox input "true"
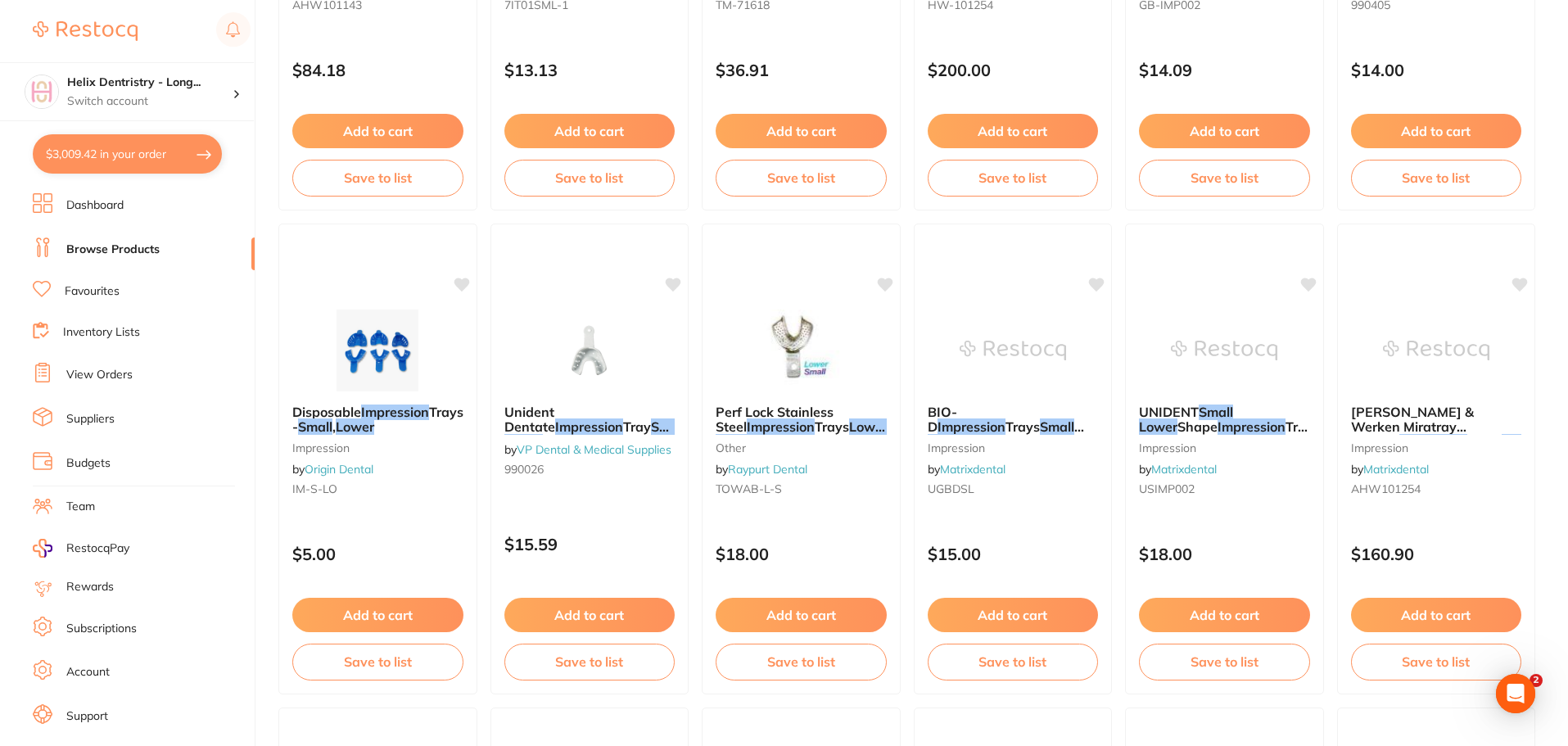
checkbox input "true"
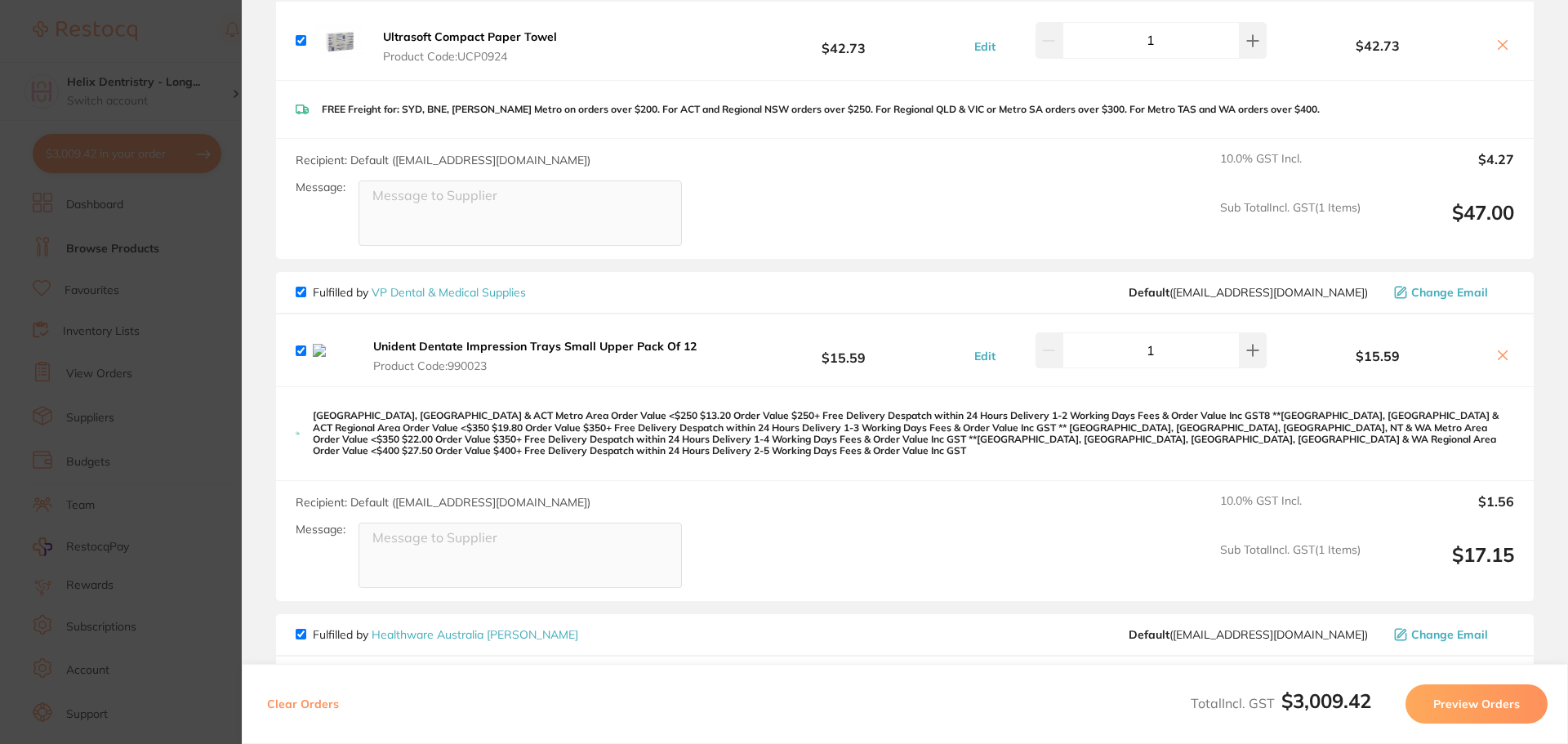
scroll to position [3921, 0]
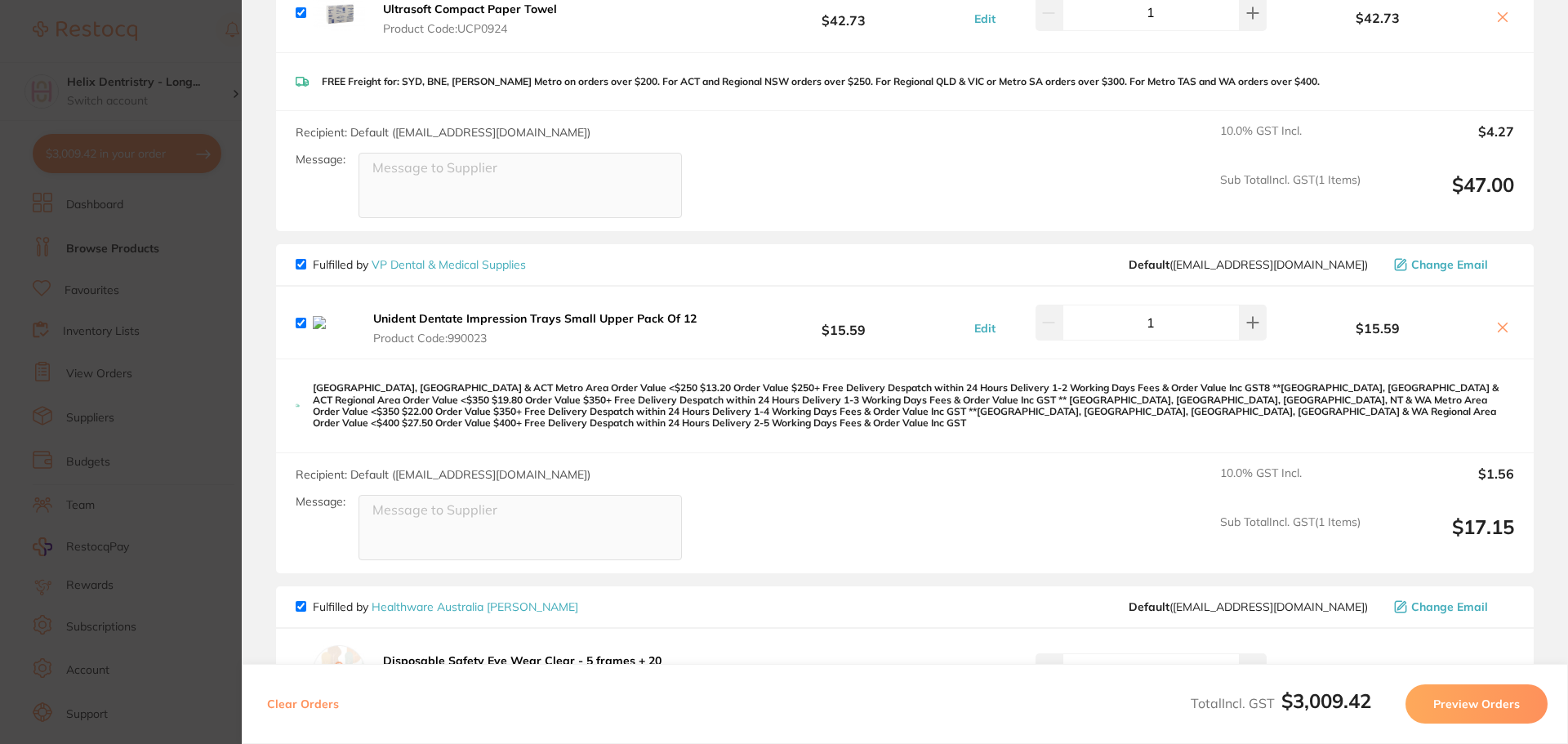
click at [160, 329] on section "Update RRP Set your pre negotiated price for this item. Item Agreed RRP (excl. …" at bounding box center [784, 372] width 1568 height 744
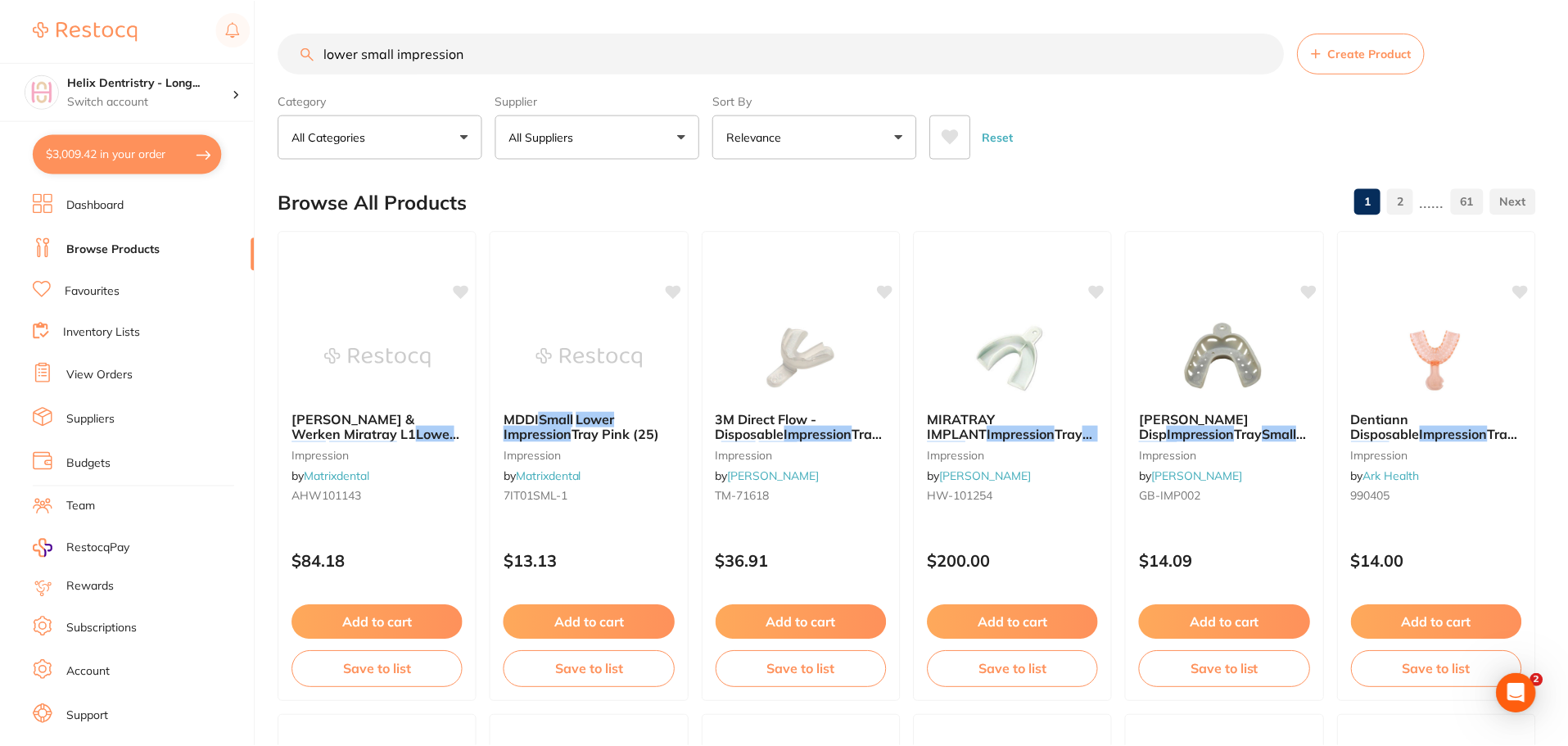
scroll to position [491, 0]
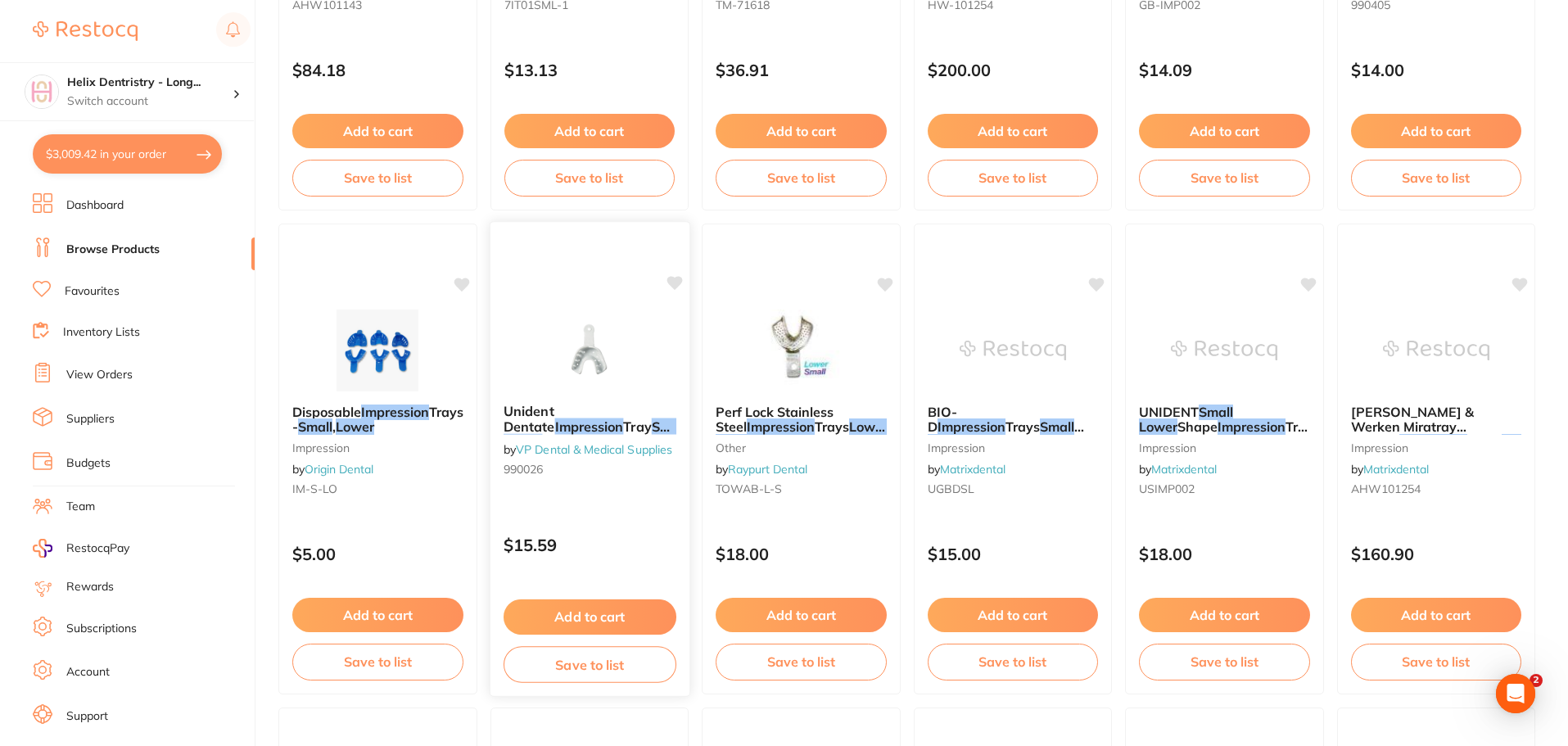
click at [581, 363] on img at bounding box center [589, 348] width 107 height 83
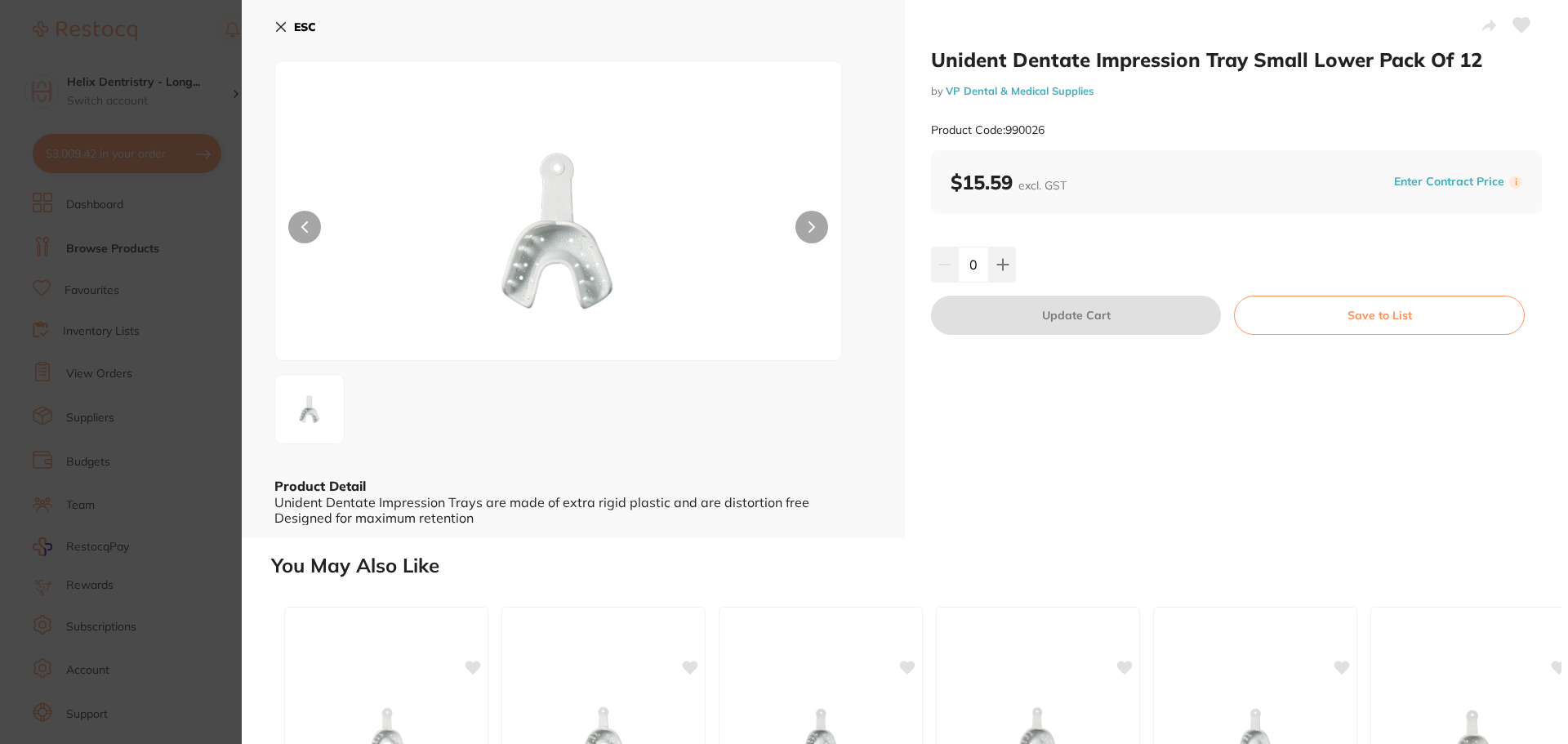
click at [182, 302] on section "Unident Dentate Impression Tray Small Lower Pack Of 12 by VP Dental & Medical S…" at bounding box center [784, 372] width 1568 height 744
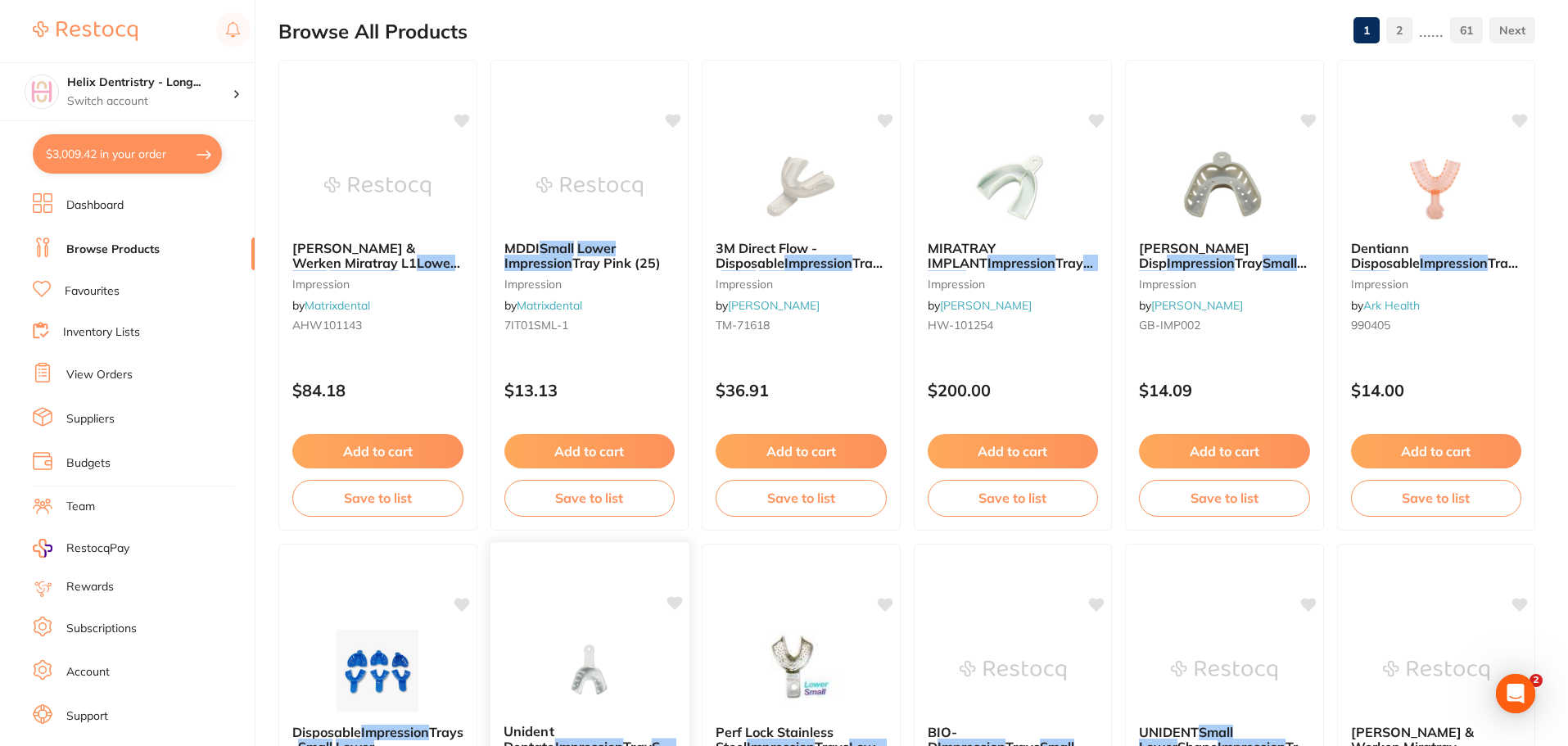
scroll to position [164, 0]
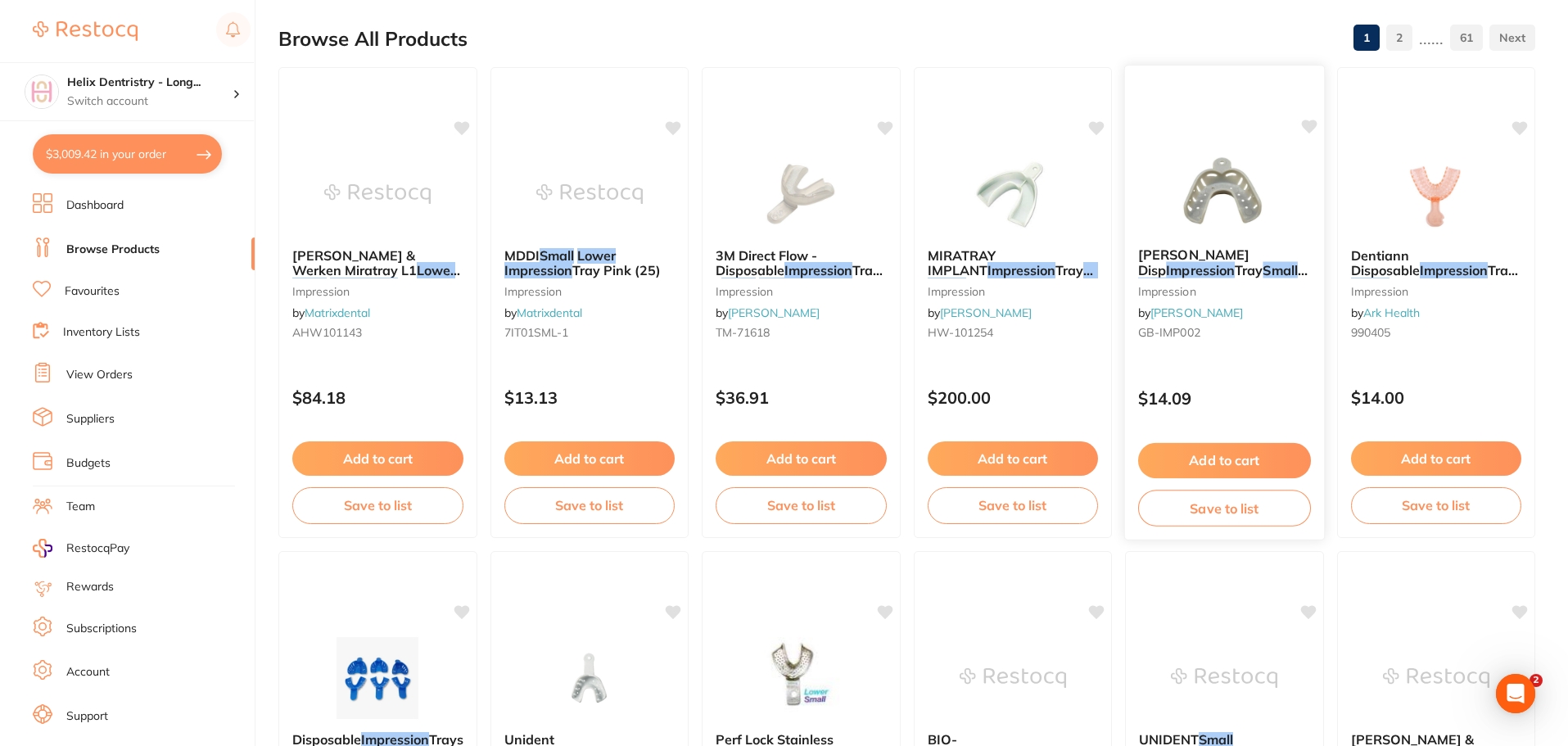
click at [1196, 329] on span "GB-IMP002" at bounding box center [1169, 333] width 62 height 15
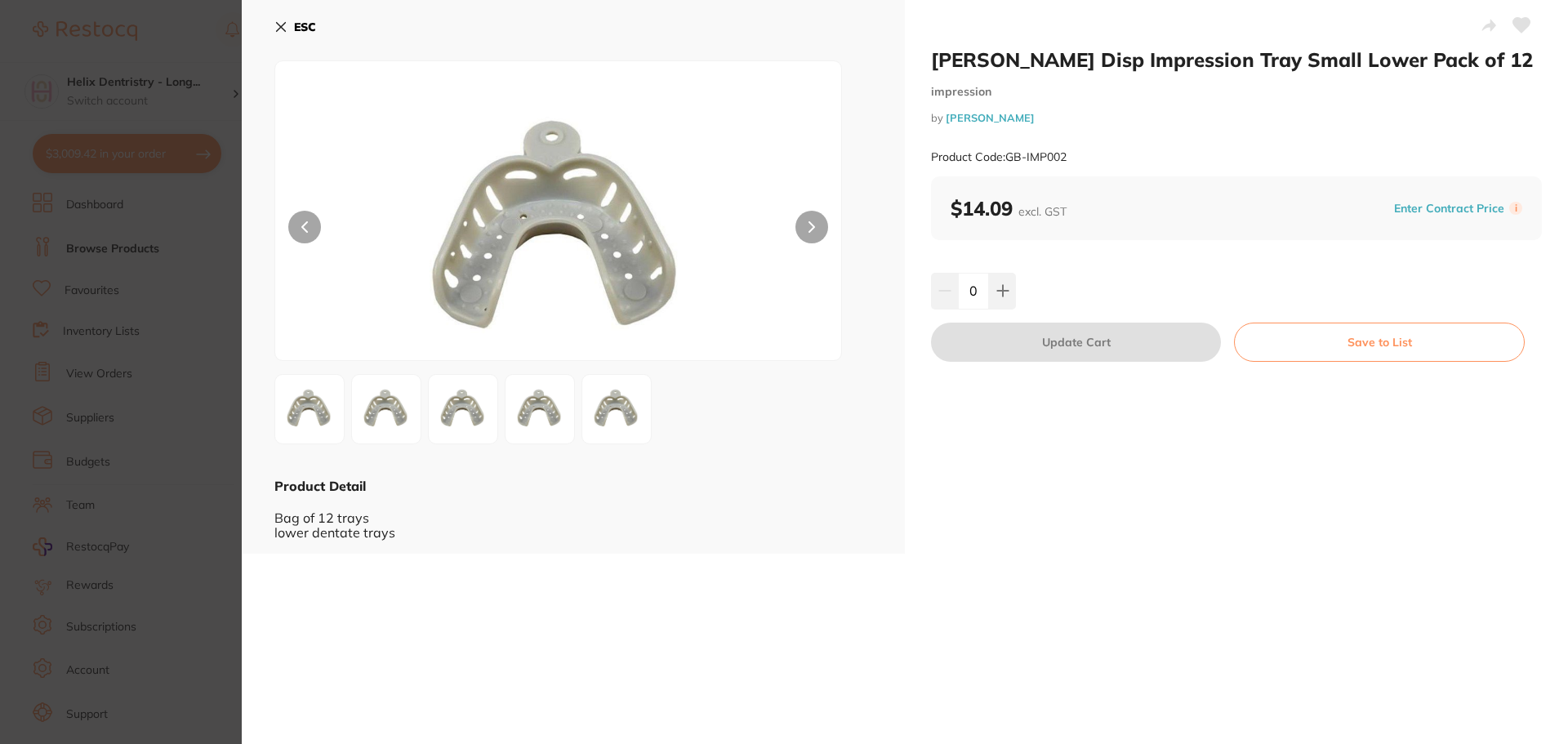
click at [598, 395] on img at bounding box center [616, 409] width 58 height 58
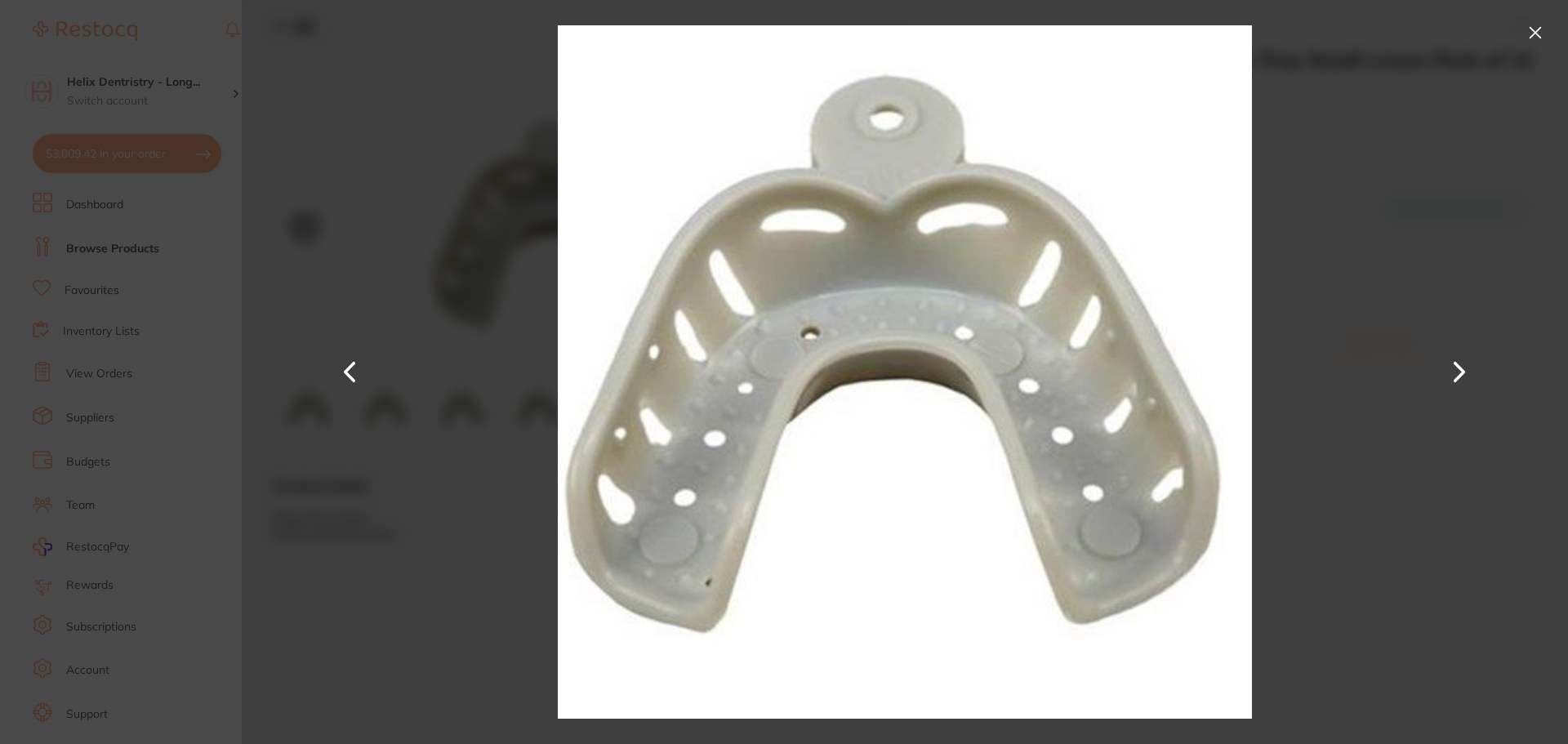
click at [101, 340] on section "[PERSON_NAME] Disp Impression Tray Small Lower Pack of 12 impression by [PERSON…" at bounding box center [784, 372] width 1568 height 744
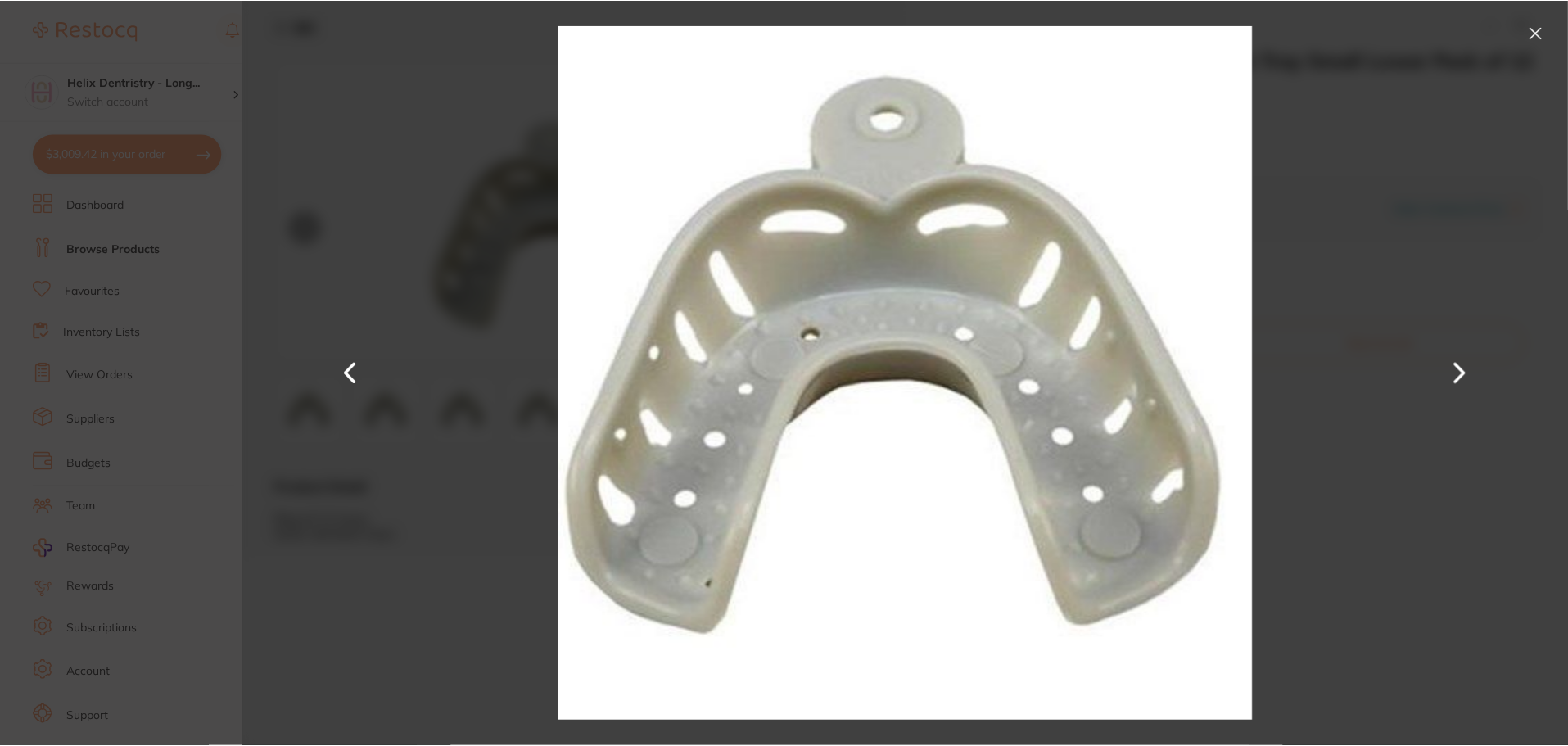
scroll to position [164, 0]
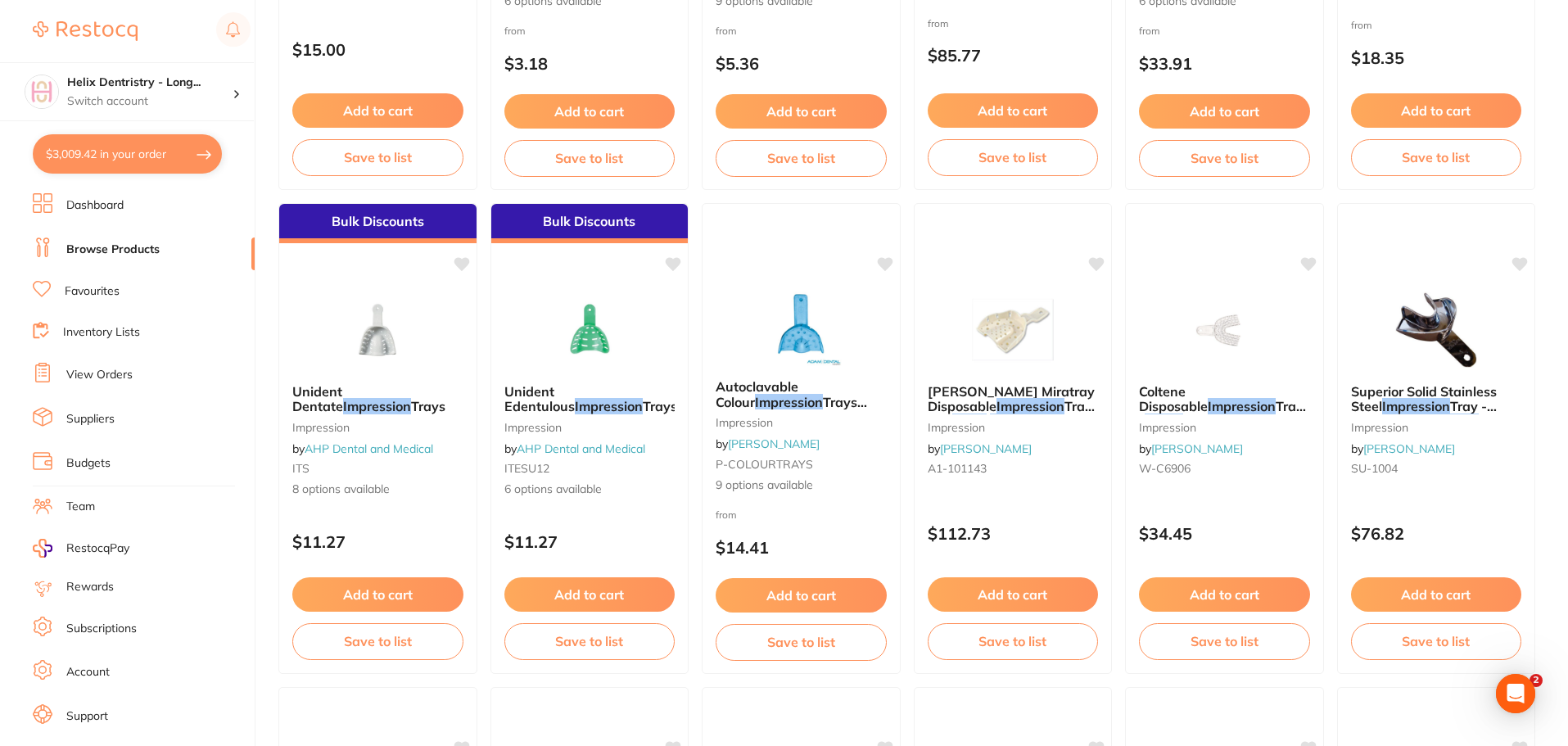
scroll to position [1966, 0]
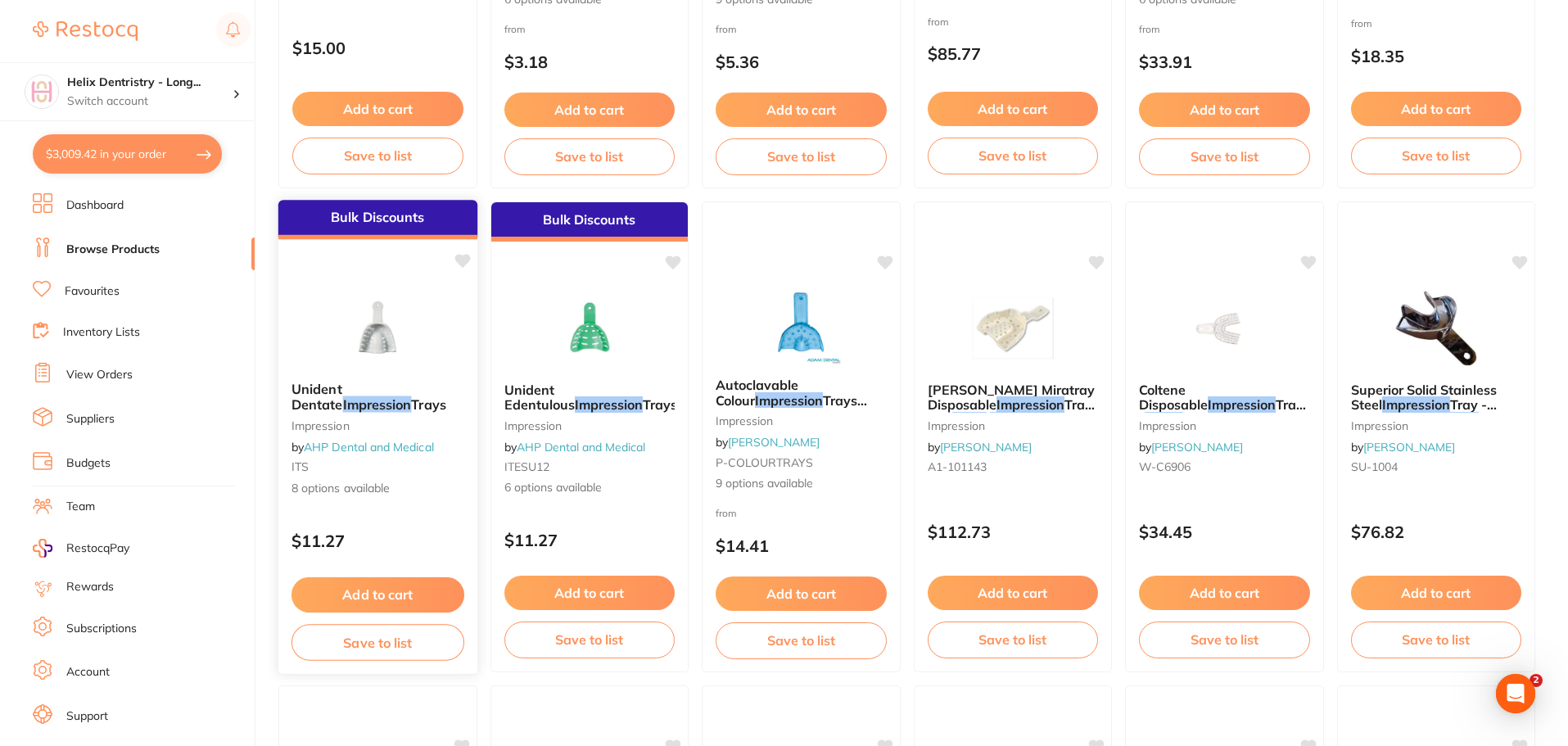
click at [395, 449] on link "AHP Dental and Medical" at bounding box center [369, 447] width 130 height 15
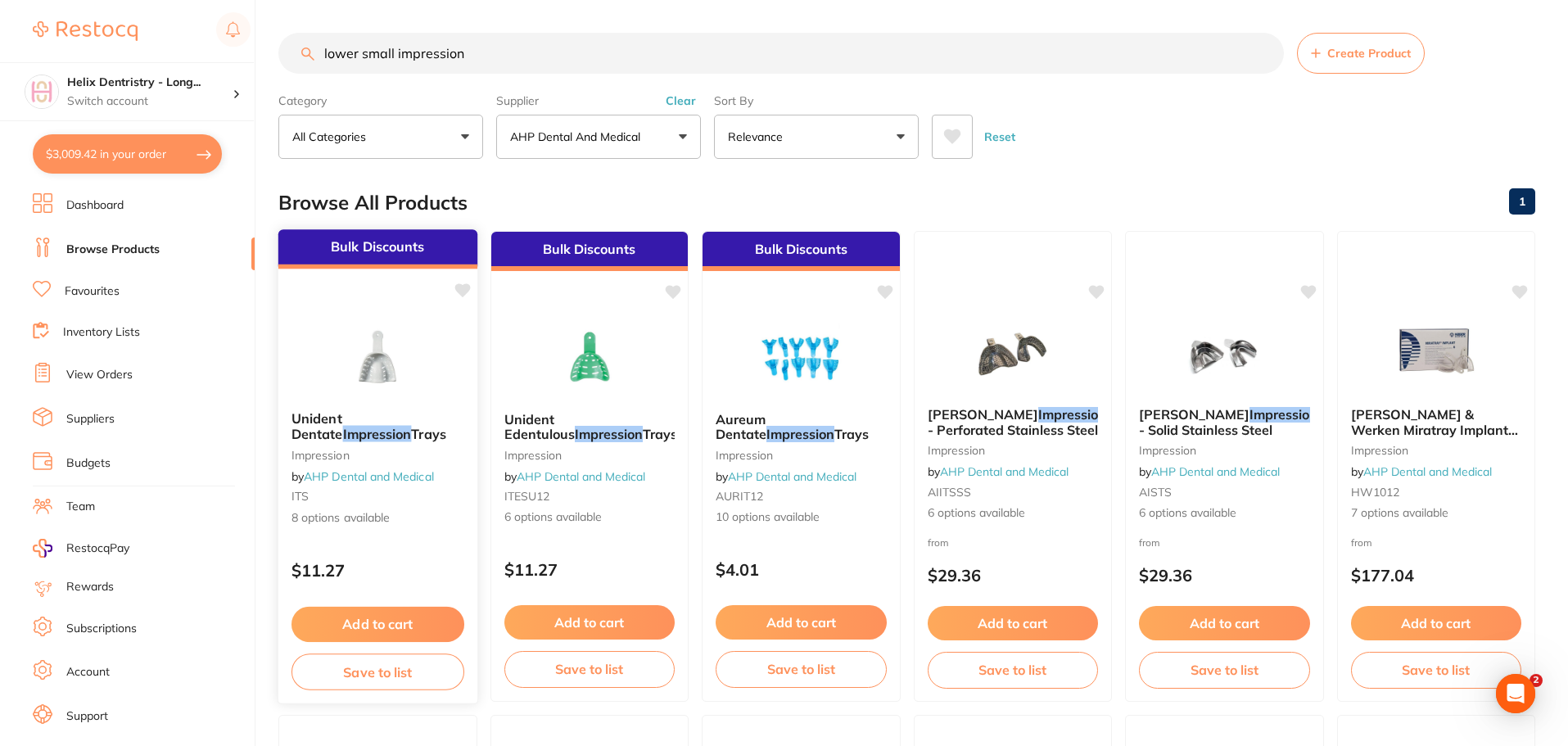
click at [399, 349] on img at bounding box center [377, 356] width 107 height 83
click at [379, 344] on img at bounding box center [377, 356] width 107 height 83
click at [177, 156] on button "$3,035.74 in your order" at bounding box center [127, 154] width 189 height 39
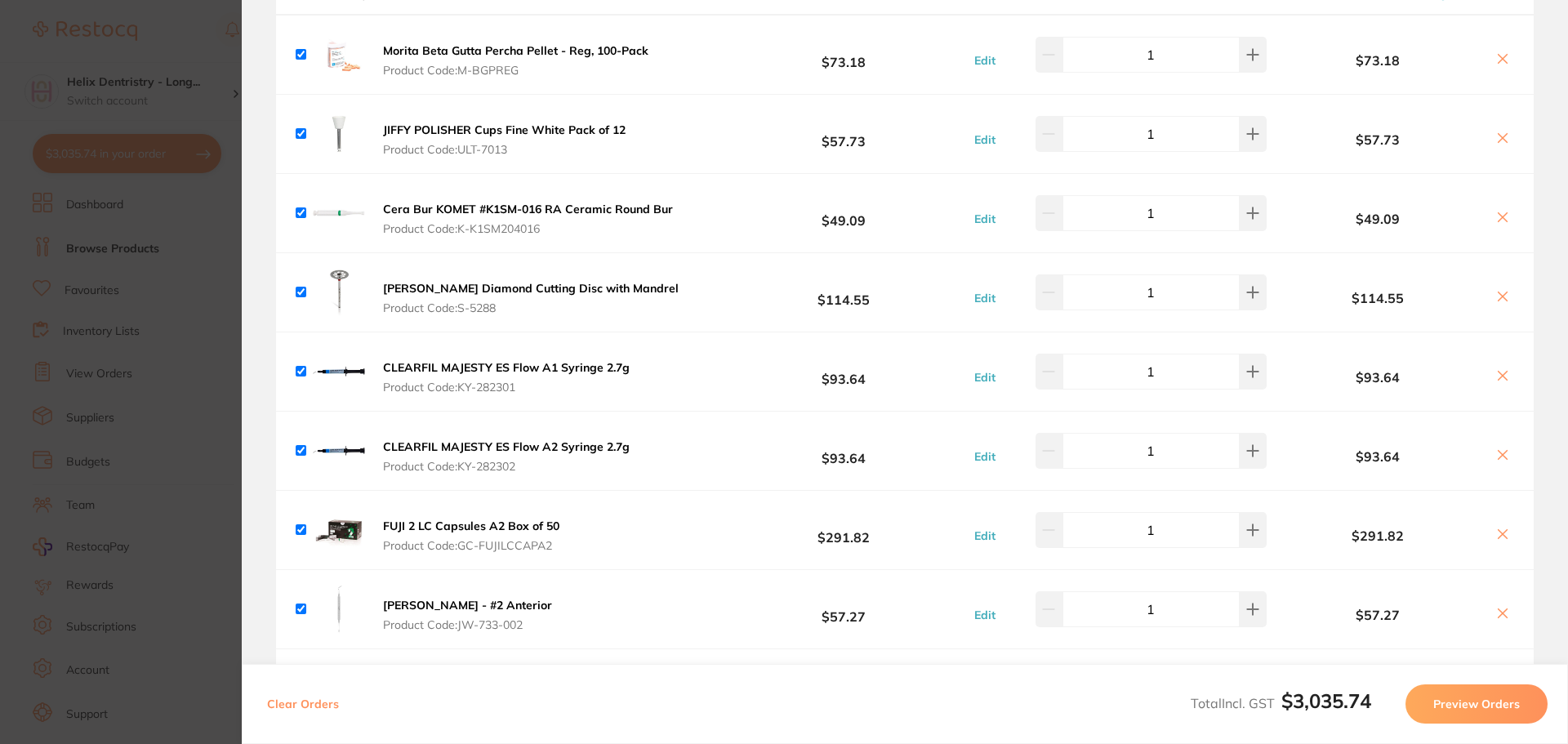
scroll to position [5064, 0]
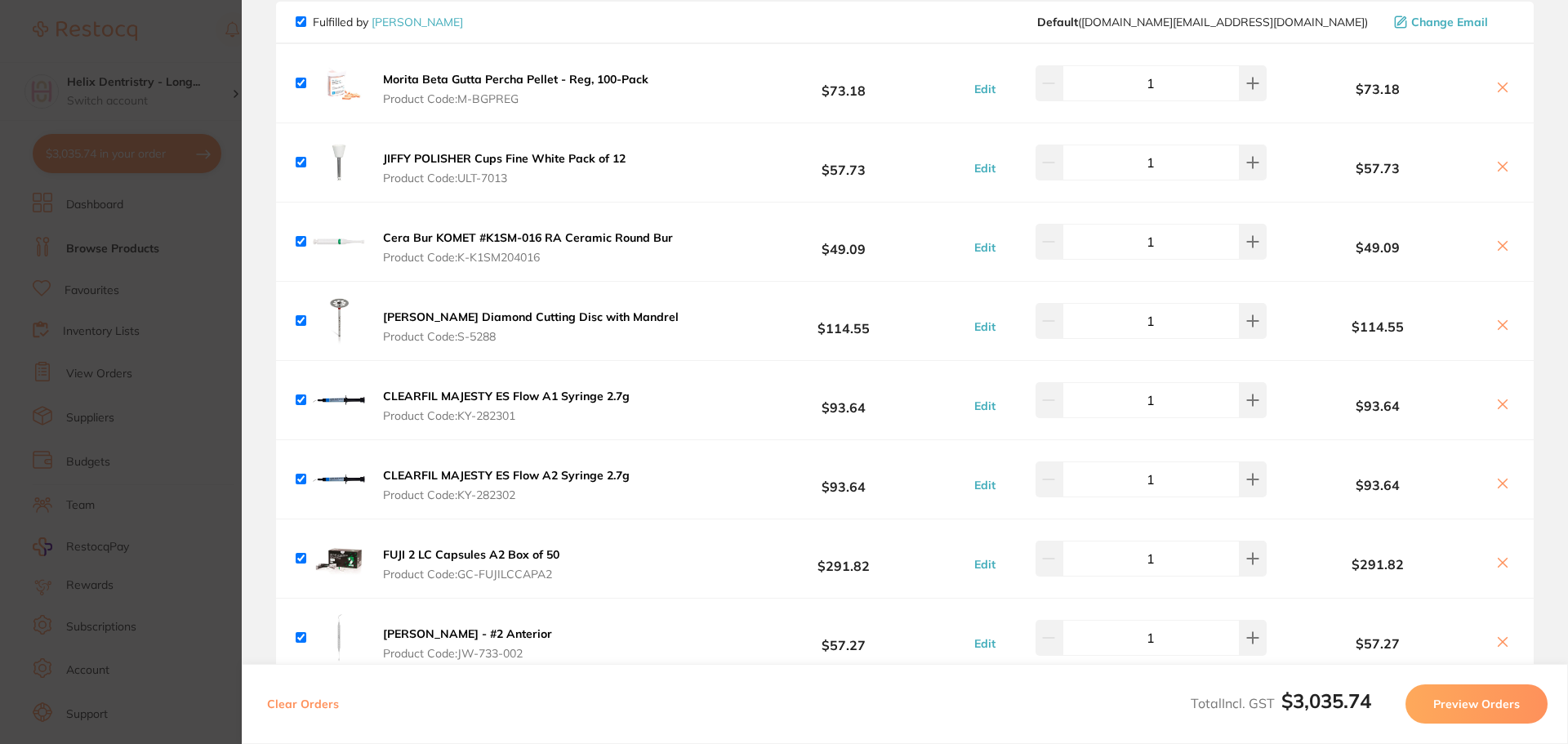
click at [169, 154] on section "Update RRP Set your pre negotiated price for this item. Item Agreed RRP (excl. …" at bounding box center [784, 372] width 1568 height 744
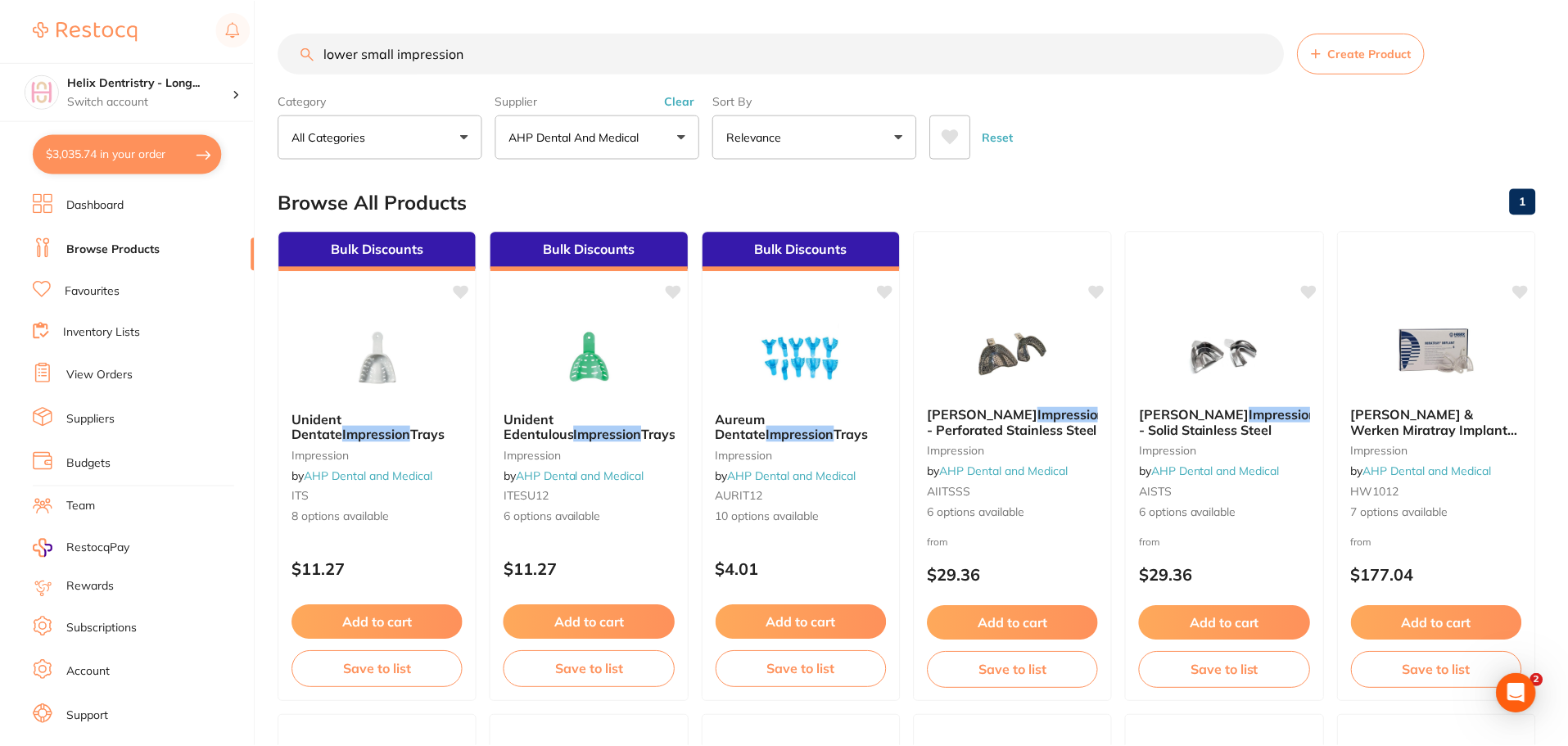
scroll to position [1, 0]
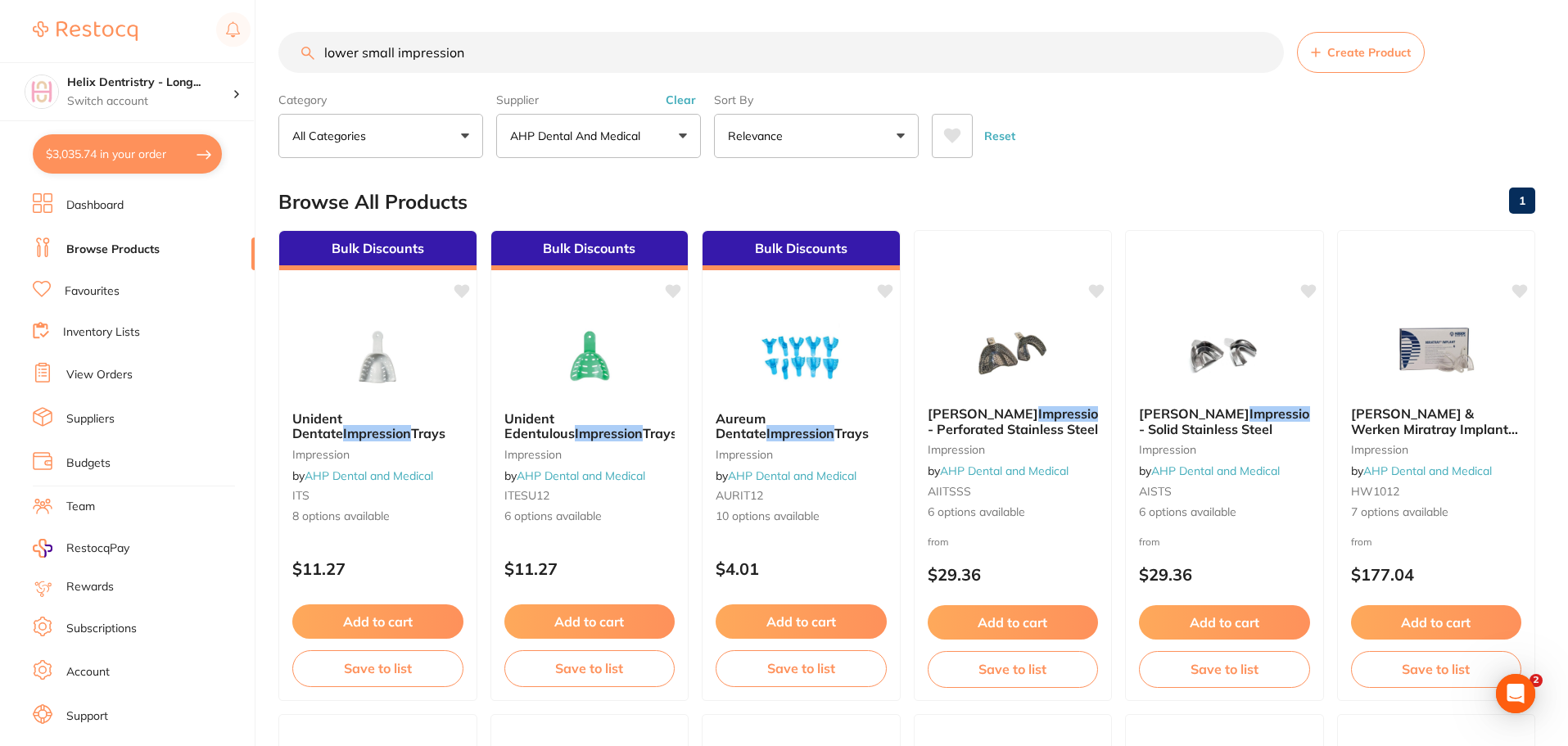
drag, startPoint x: 477, startPoint y: 59, endPoint x: 311, endPoint y: 69, distance: 166.3
click at [301, 60] on input "lower small impression" at bounding box center [781, 52] width 1006 height 41
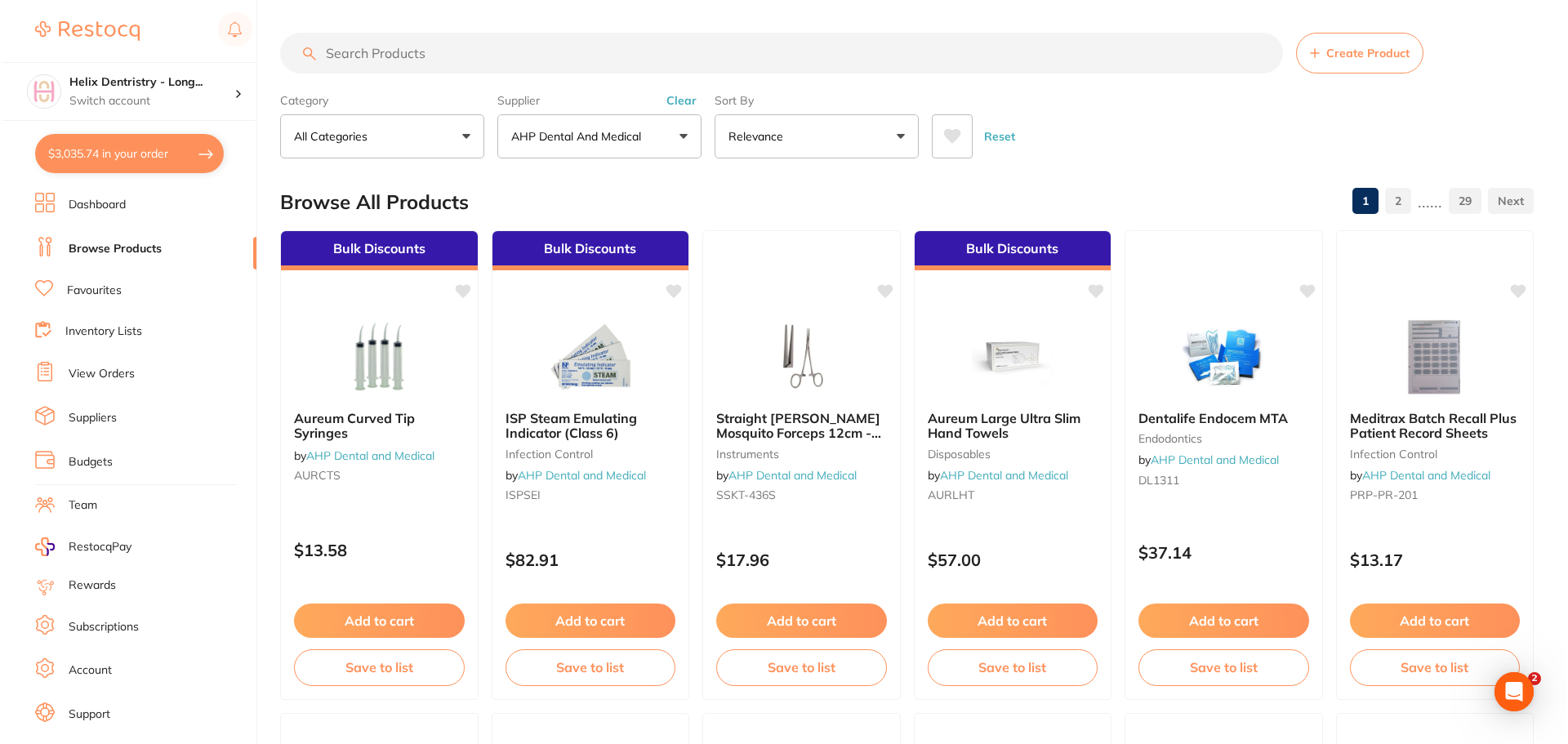
scroll to position [0, 0]
click at [380, 53] on input "search" at bounding box center [779, 53] width 1003 height 41
click at [180, 147] on button "$3,035.74 in your order" at bounding box center [127, 154] width 189 height 39
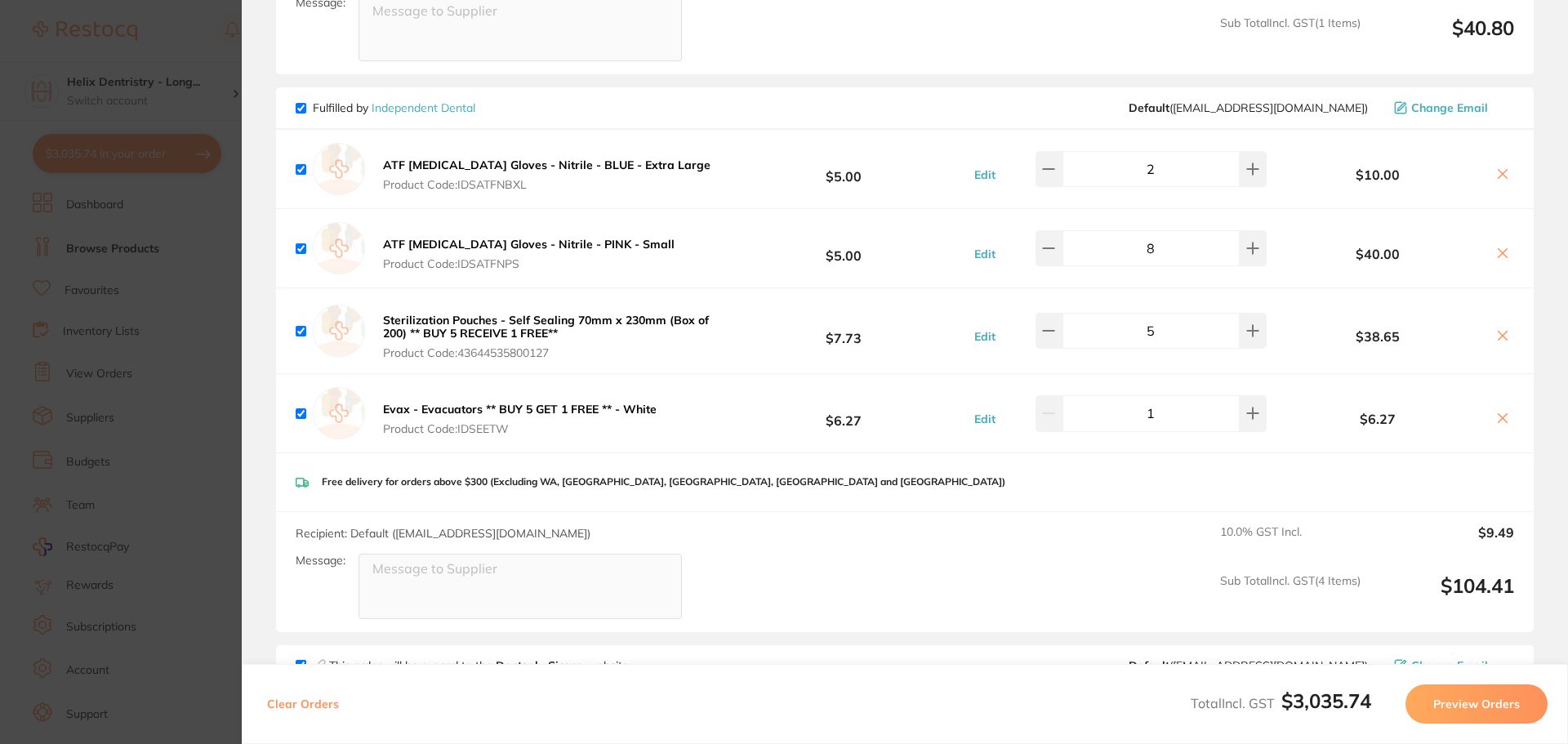
scroll to position [1552, 0]
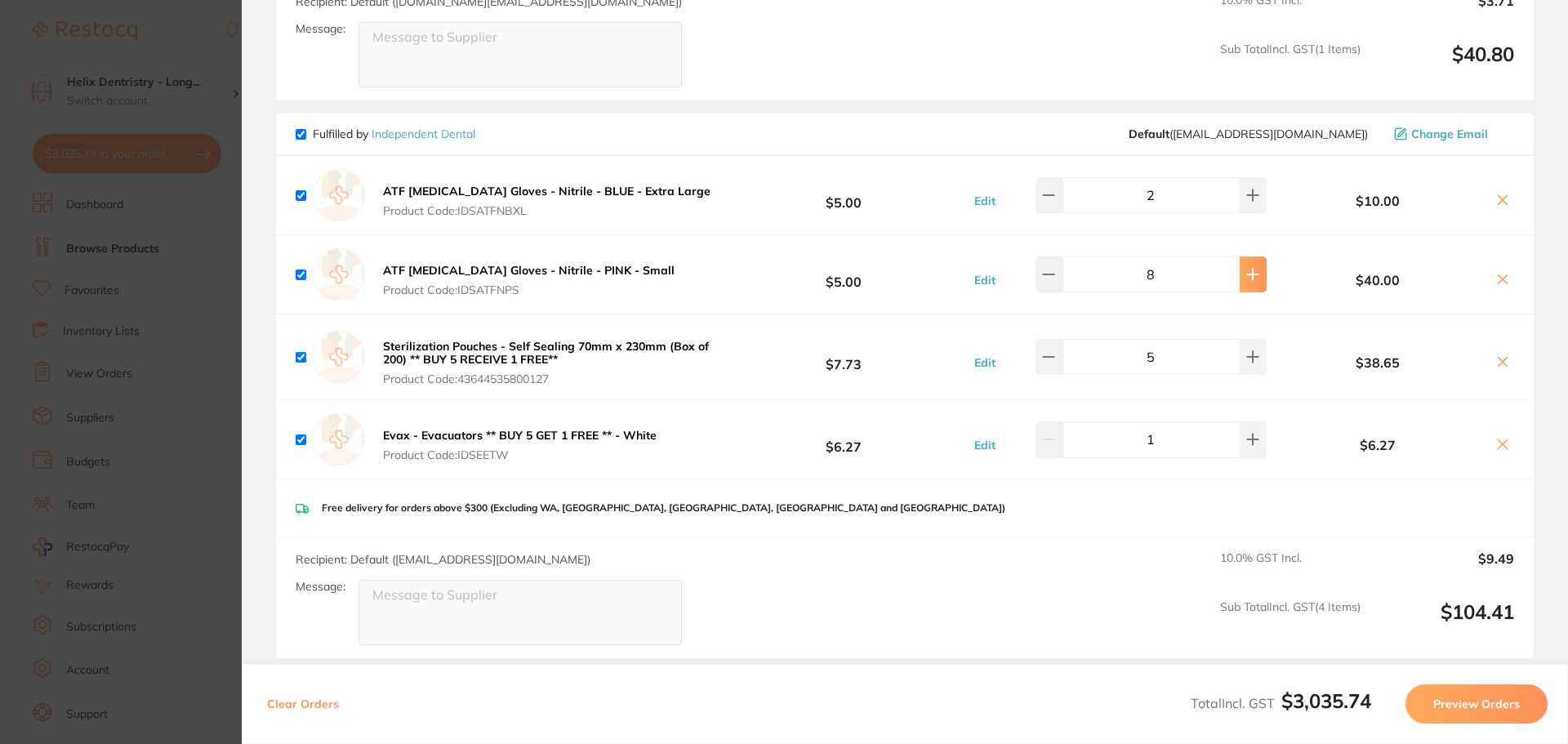
click at [1248, 271] on icon at bounding box center [1252, 274] width 13 height 13
type input "10"
click at [169, 228] on section "Update RRP Set your pre negotiated price for this item. Item Agreed RRP (excl. …" at bounding box center [784, 372] width 1568 height 744
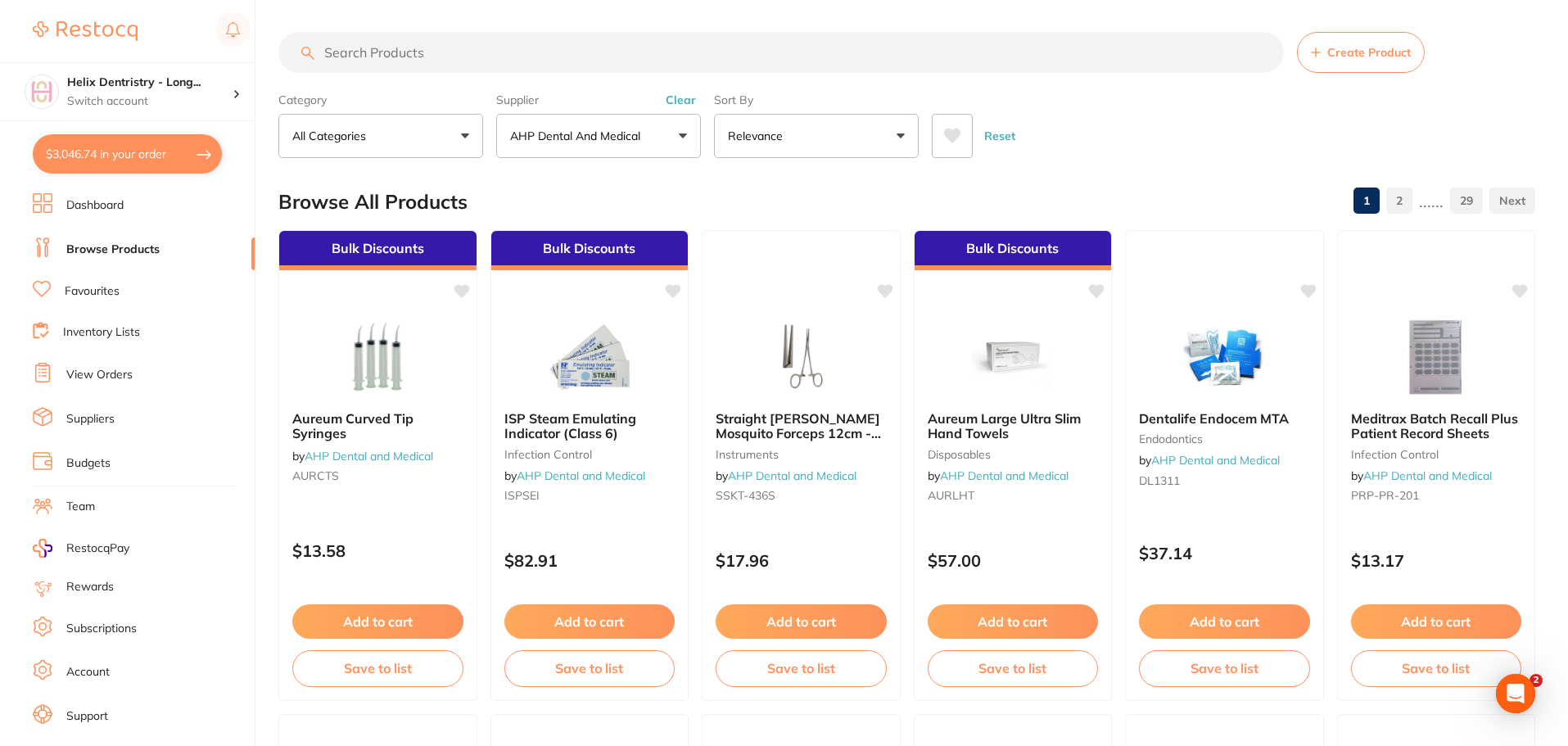
click at [425, 51] on input "search" at bounding box center [781, 52] width 1006 height 41
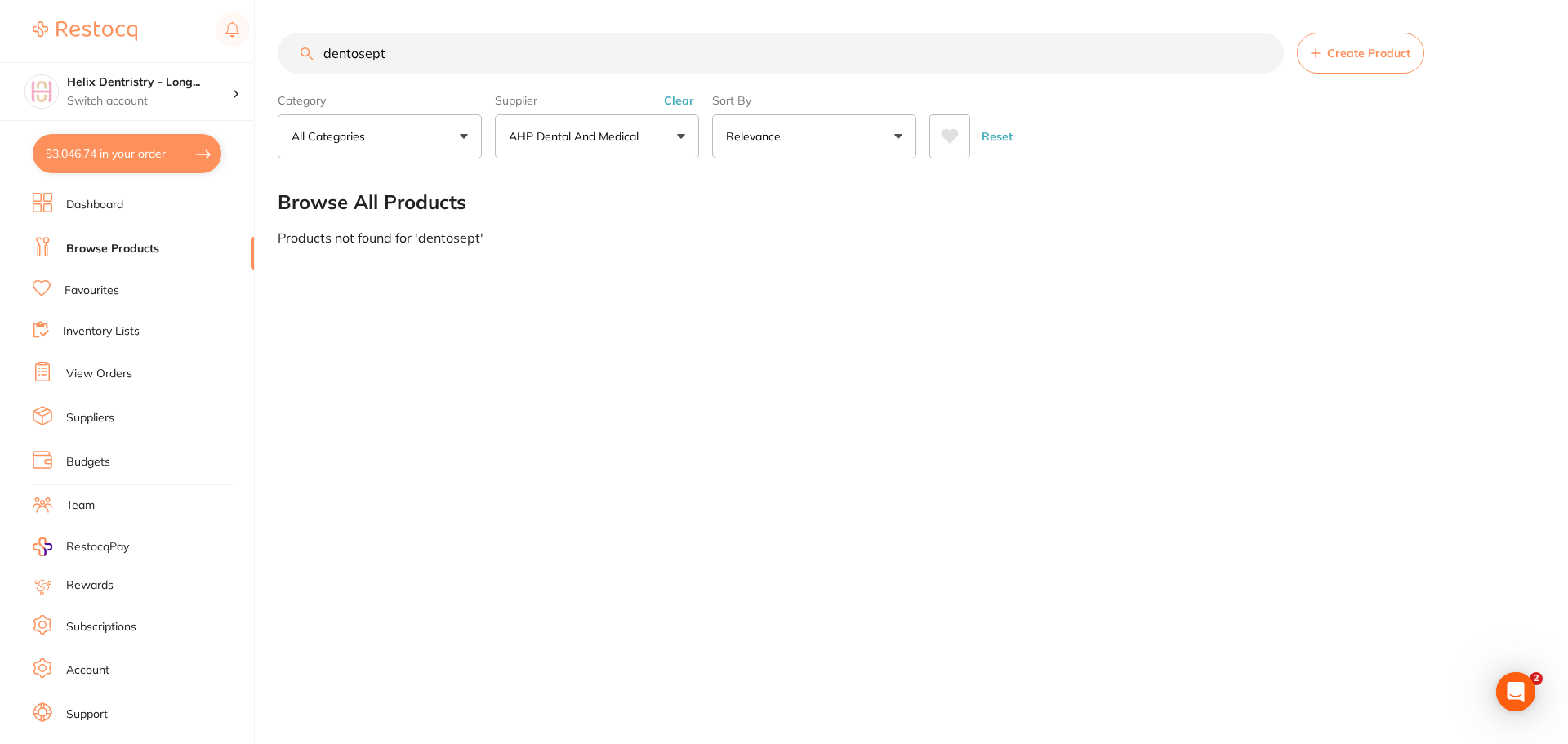
type input "dentosept"
click at [686, 91] on div "Supplier AHP Dental and Medical All Suppliers Dentsply Sirona AHP Dental and Me…" at bounding box center [596, 122] width 204 height 72
click at [681, 105] on button "Clear" at bounding box center [678, 101] width 40 height 15
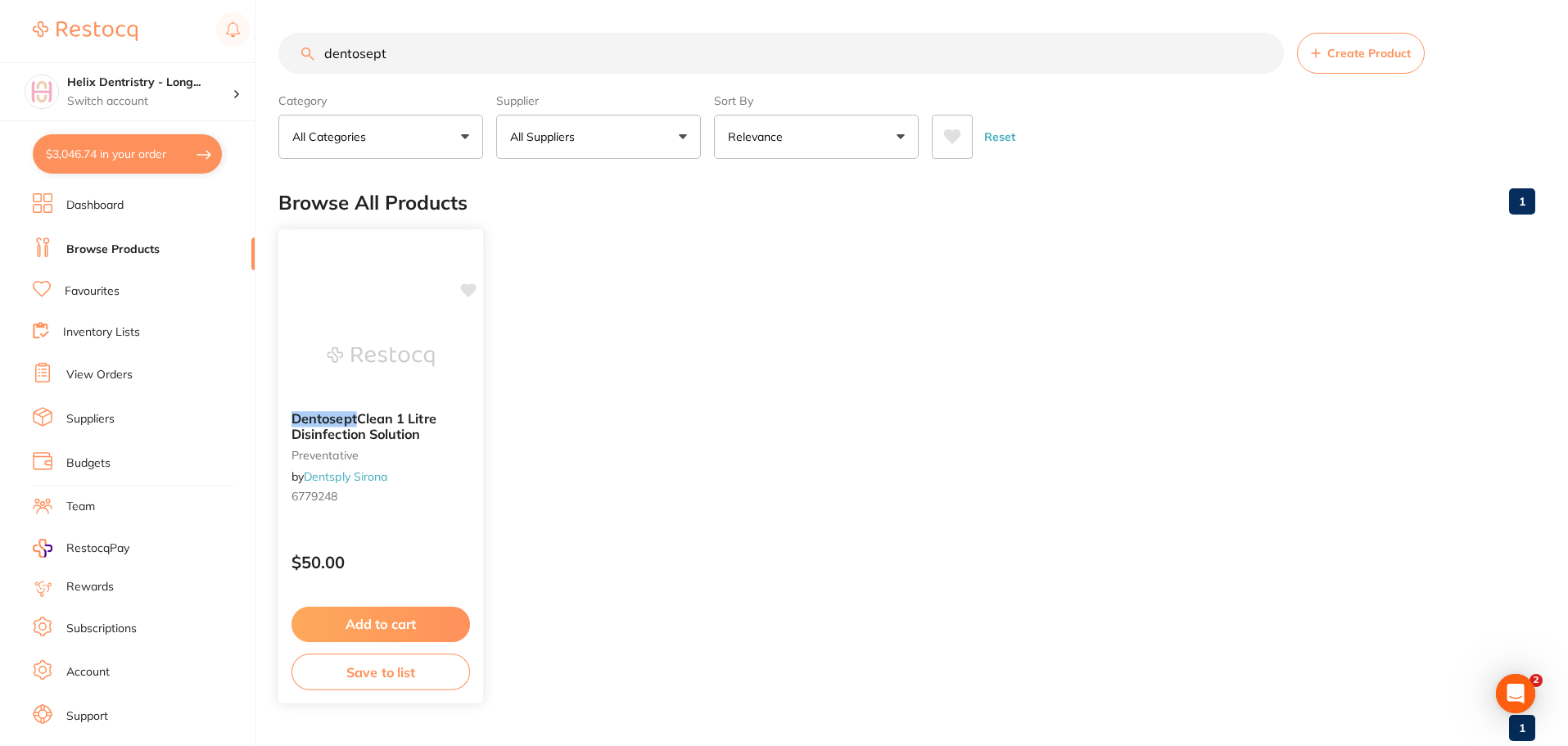
click at [367, 616] on button "Add to cart" at bounding box center [381, 624] width 178 height 35
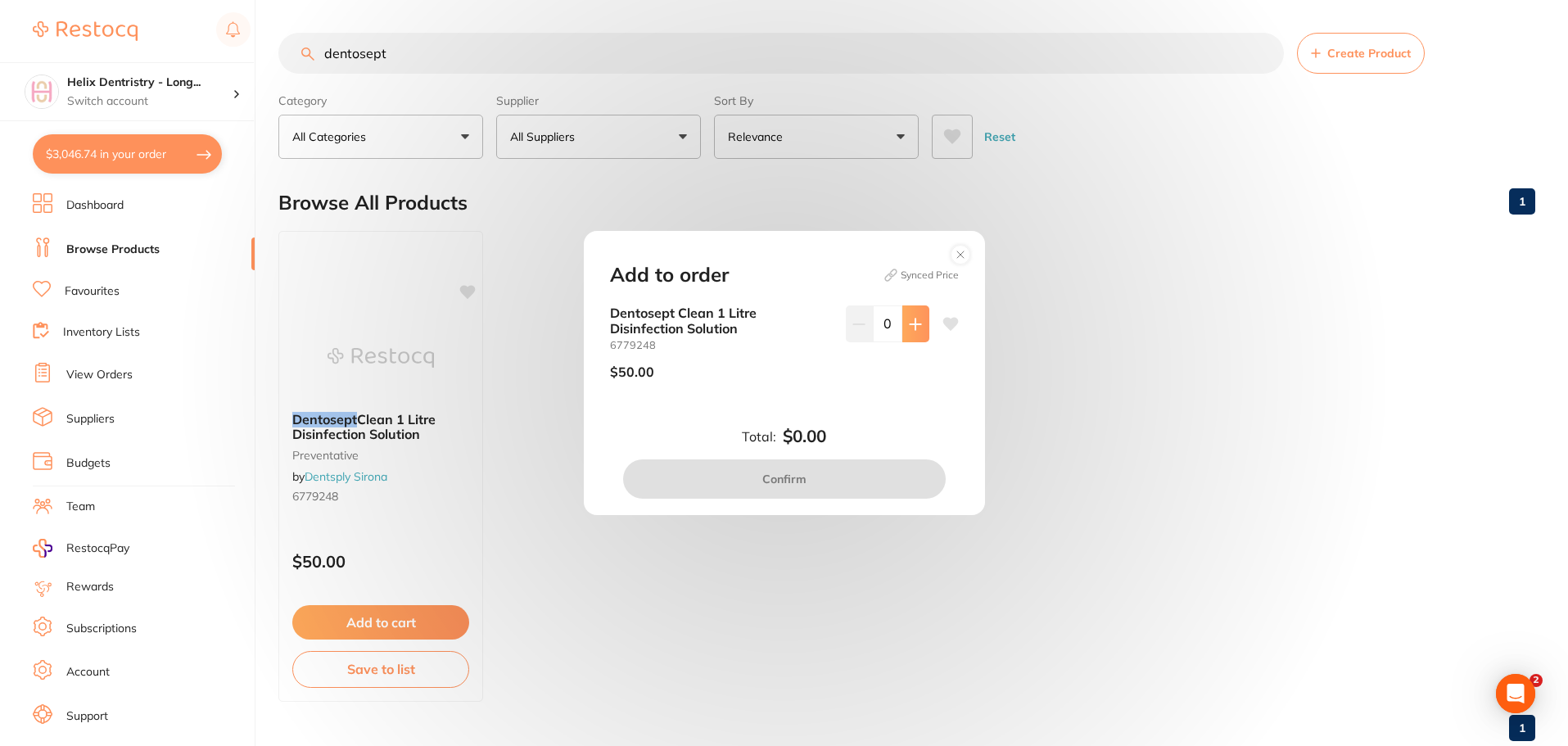
click at [911, 313] on button at bounding box center [916, 323] width 27 height 36
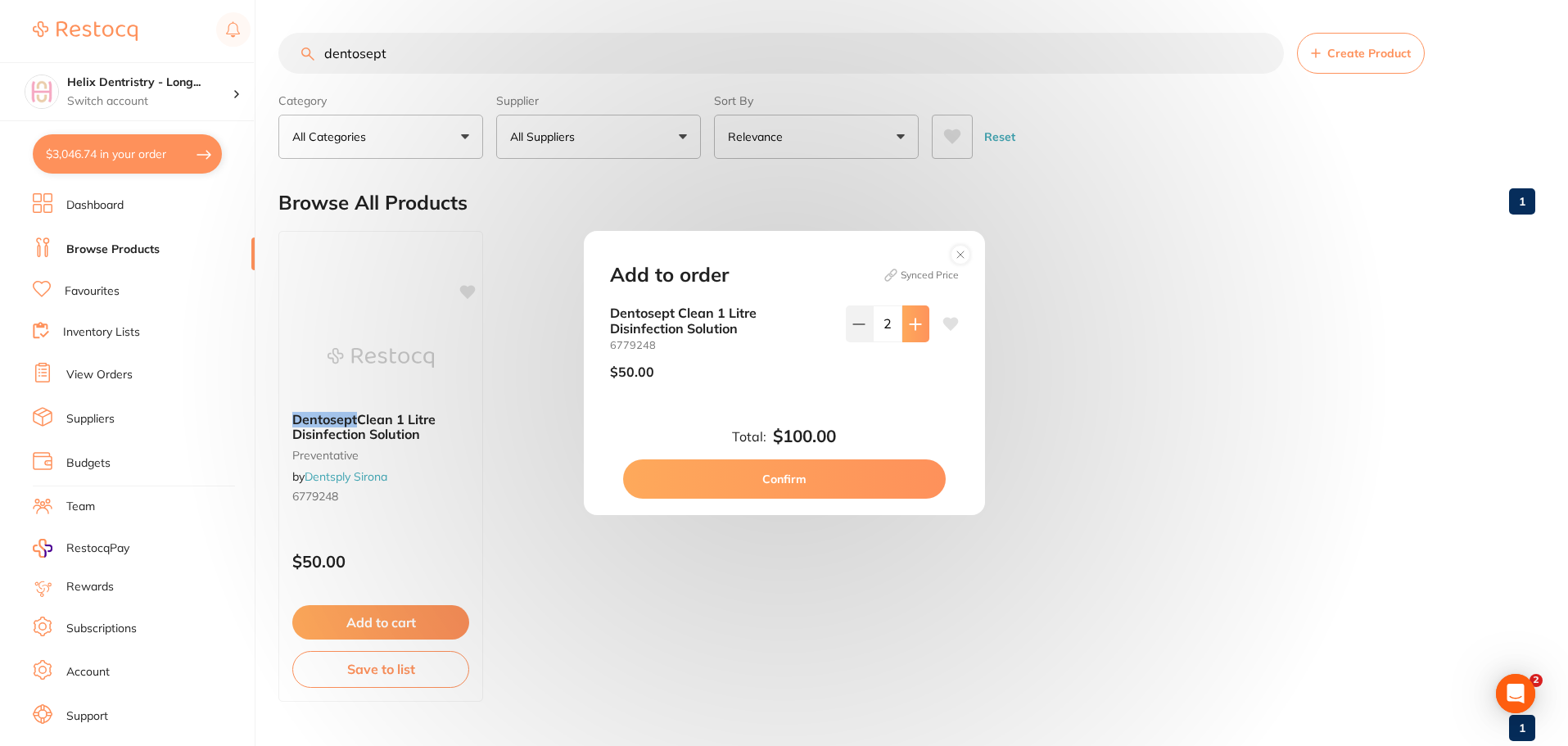
click at [911, 313] on button at bounding box center [916, 323] width 27 height 36
type input "3"
click at [793, 478] on button "Confirm" at bounding box center [784, 479] width 322 height 39
checkbox input "false"
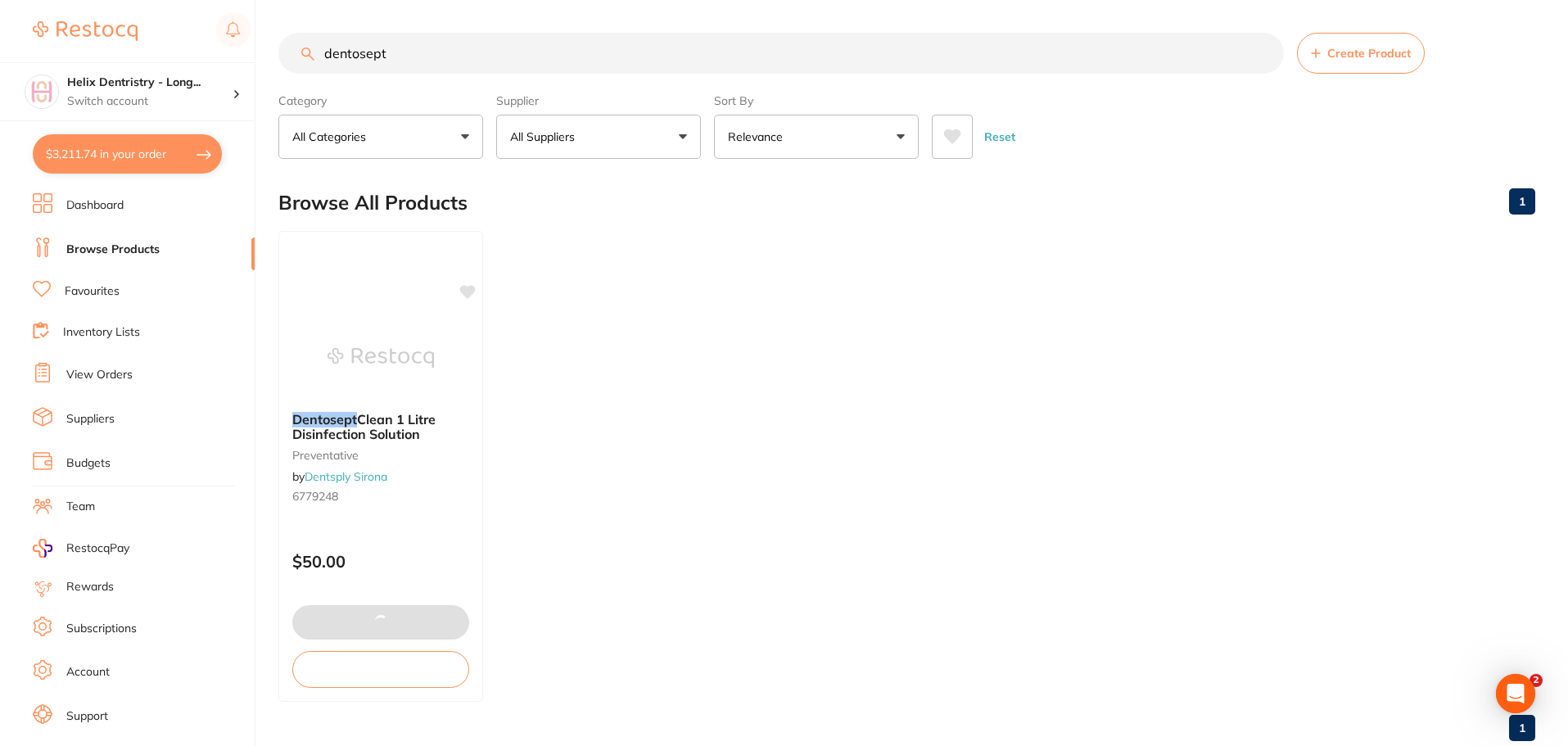
click at [155, 163] on button "$3,211.74 in your order" at bounding box center [127, 154] width 189 height 39
checkbox input "true"
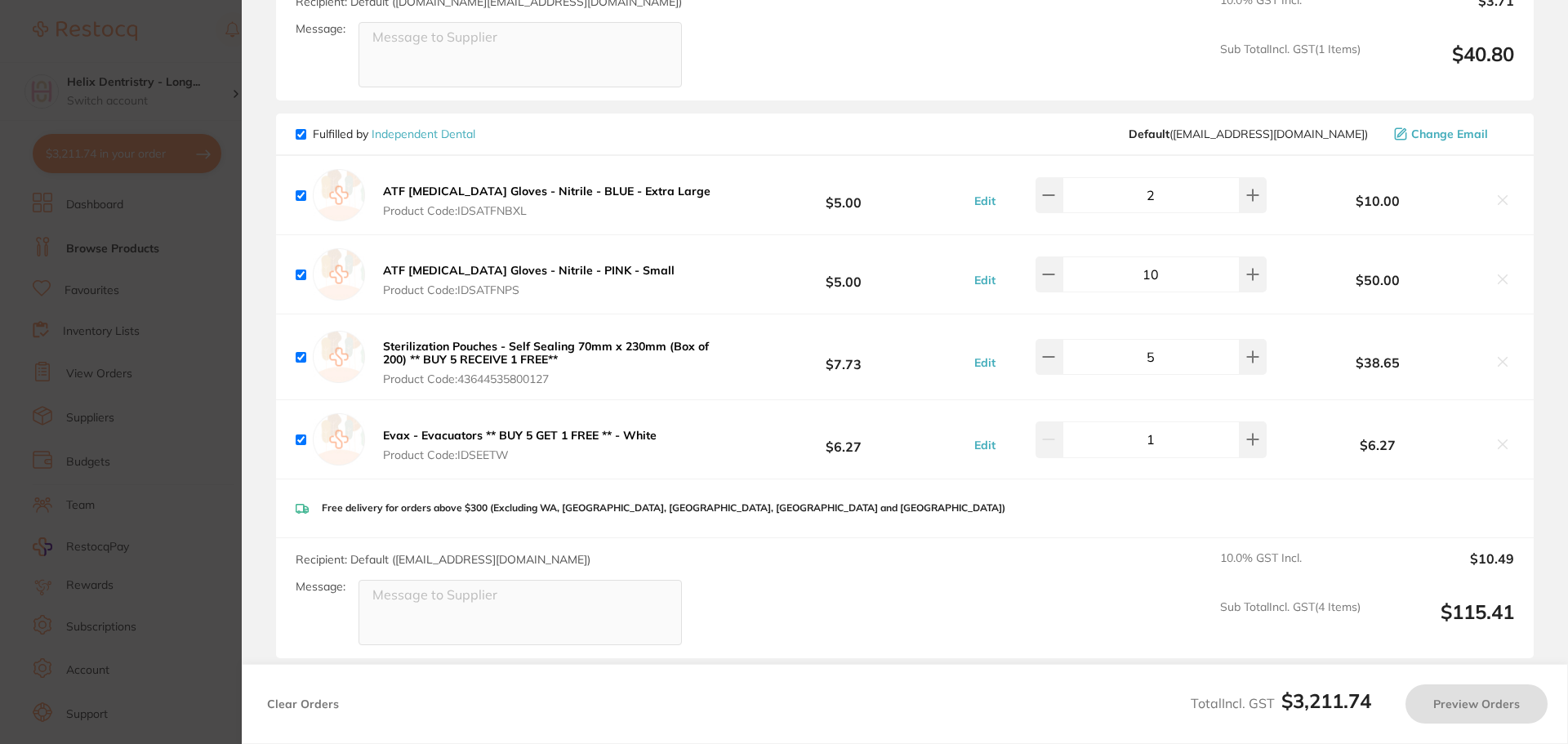
checkbox input "true"
